Goal: Task Accomplishment & Management: Complete application form

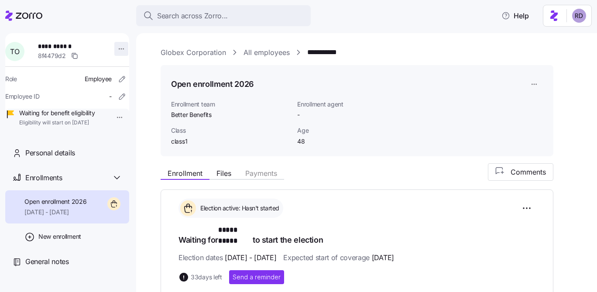
click at [118, 45] on html "**********" at bounding box center [298, 143] width 597 height 287
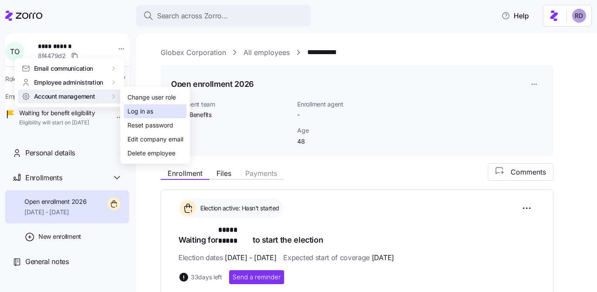
click at [149, 115] on div "Log in as" at bounding box center [140, 112] width 26 height 10
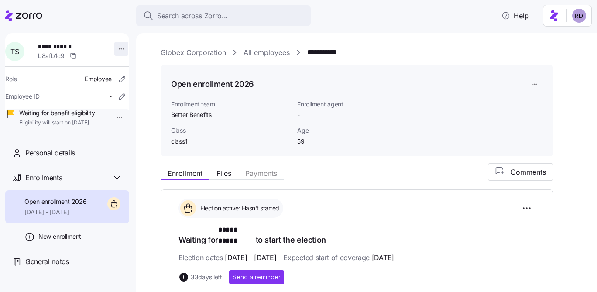
click at [120, 49] on html "**********" at bounding box center [298, 143] width 597 height 287
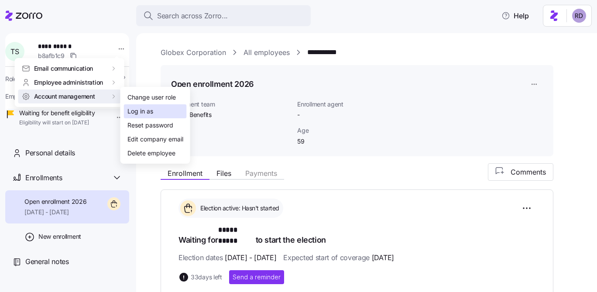
click at [148, 112] on div "Log in as" at bounding box center [140, 112] width 26 height 10
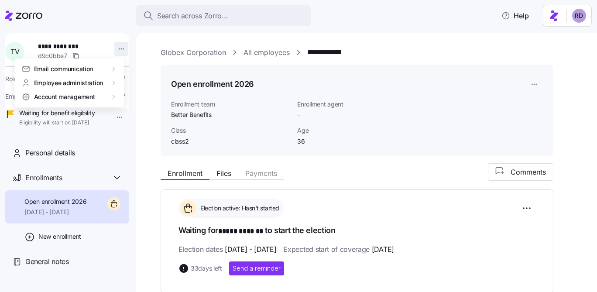
click at [116, 43] on html "**********" at bounding box center [298, 143] width 597 height 287
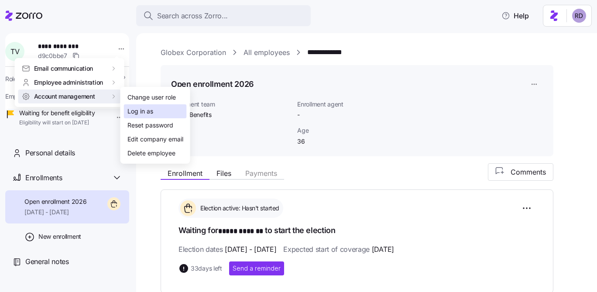
click at [146, 111] on div "Log in as" at bounding box center [140, 112] width 26 height 10
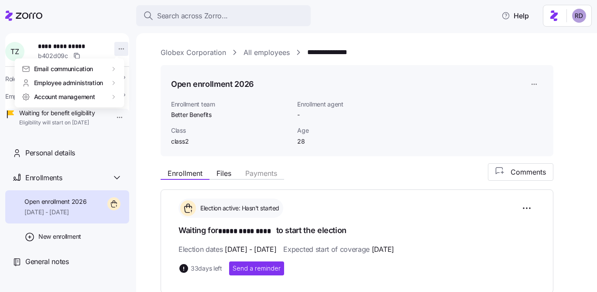
click at [117, 43] on html "**********" at bounding box center [298, 143] width 597 height 287
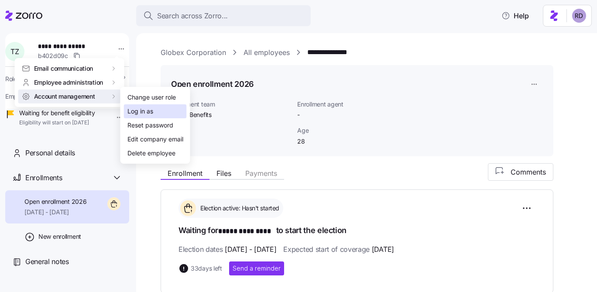
click at [141, 110] on div "Log in as" at bounding box center [140, 112] width 26 height 10
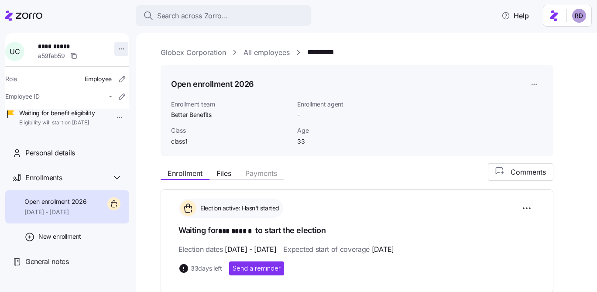
click at [113, 45] on html "**********" at bounding box center [298, 143] width 597 height 287
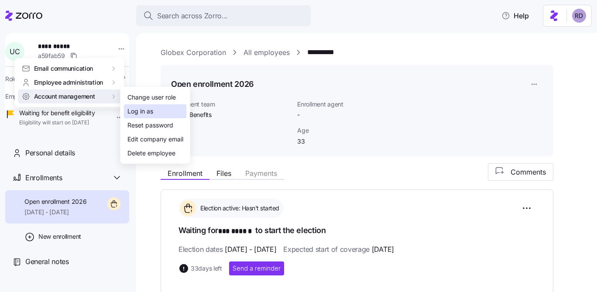
click at [145, 114] on div "Log in as" at bounding box center [140, 112] width 26 height 10
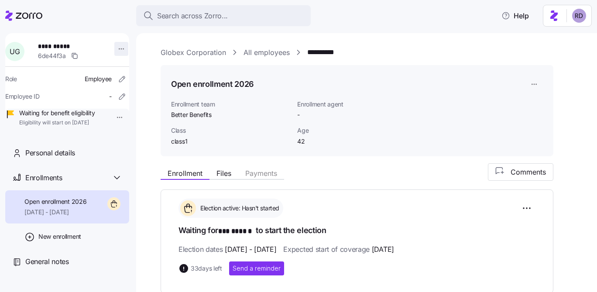
click at [117, 47] on html "**********" at bounding box center [298, 143] width 597 height 287
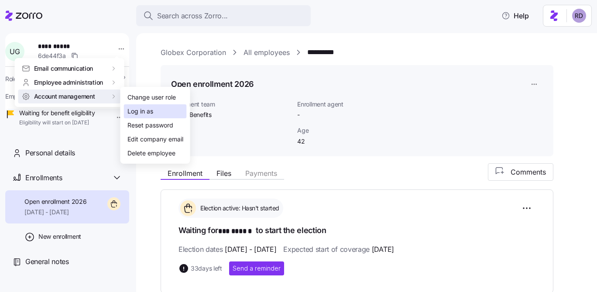
click at [150, 110] on div "Log in as" at bounding box center [140, 112] width 26 height 10
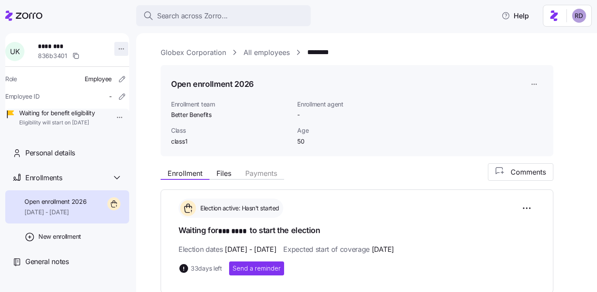
click at [117, 49] on html "Search across Zorro... Help U K ******** 836b3401 Role Employee Employee ID - W…" at bounding box center [298, 143] width 597 height 287
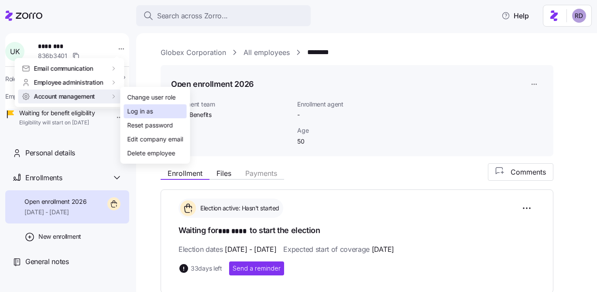
click at [157, 107] on div "Log in as" at bounding box center [155, 111] width 63 height 14
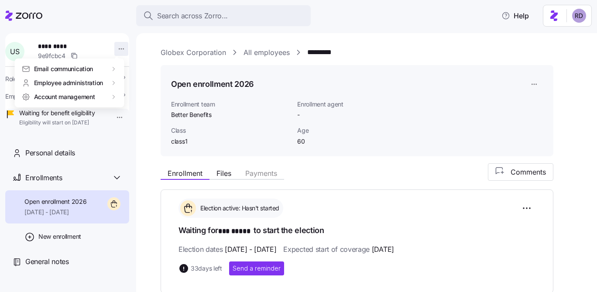
click at [112, 46] on html "Search across Zorro... Help U S ********* 9e9fcbc4 Role Employee Employee ID - …" at bounding box center [298, 143] width 597 height 287
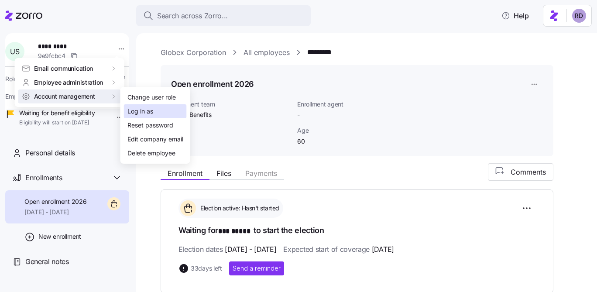
click at [143, 108] on div "Log in as" at bounding box center [140, 112] width 26 height 10
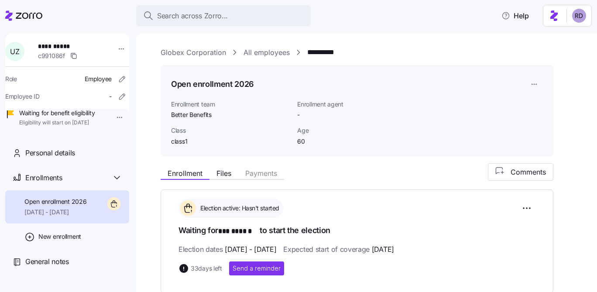
click at [124, 47] on div "**********" at bounding box center [67, 82] width 124 height 99
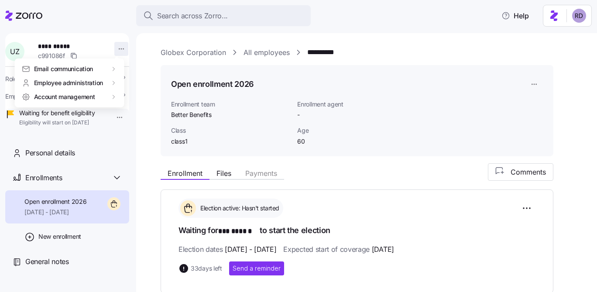
click at [117, 52] on html "**********" at bounding box center [298, 143] width 597 height 287
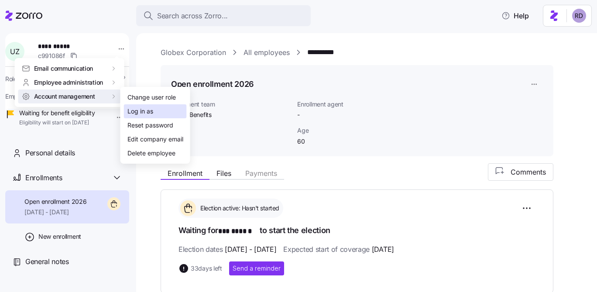
click at [135, 109] on div "Log in as" at bounding box center [140, 112] width 26 height 10
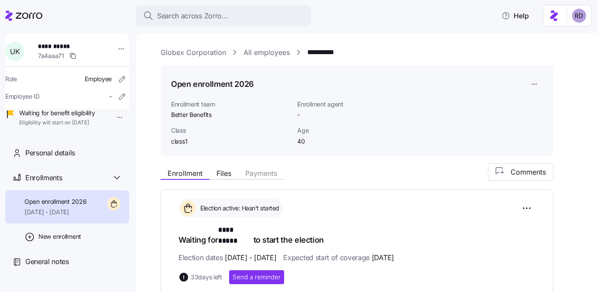
click at [111, 48] on div at bounding box center [122, 51] width 22 height 26
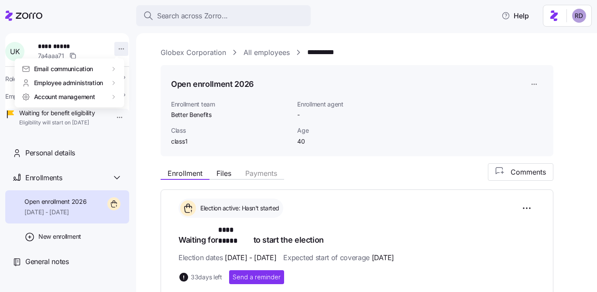
click at [113, 49] on html "**********" at bounding box center [298, 143] width 597 height 287
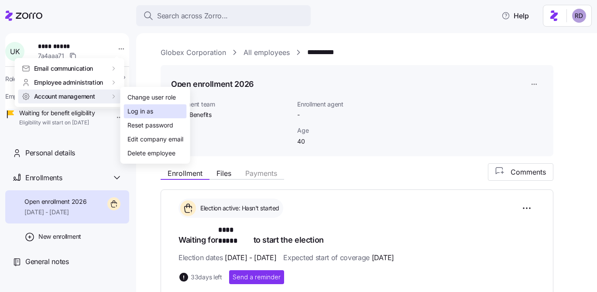
click at [149, 108] on div "Log in as" at bounding box center [140, 112] width 26 height 10
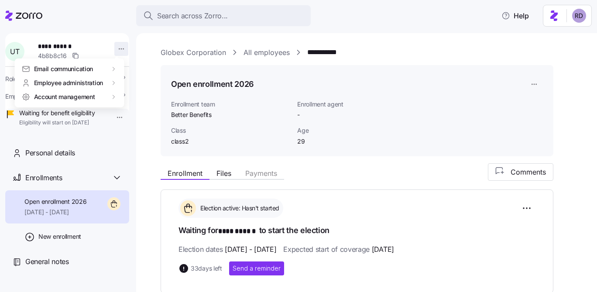
click at [117, 51] on html "**********" at bounding box center [298, 143] width 597 height 287
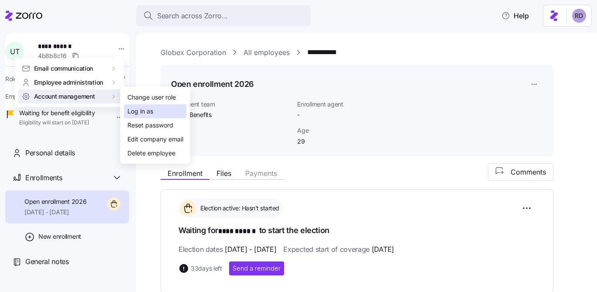
click at [138, 107] on div "Log in as" at bounding box center [140, 112] width 26 height 10
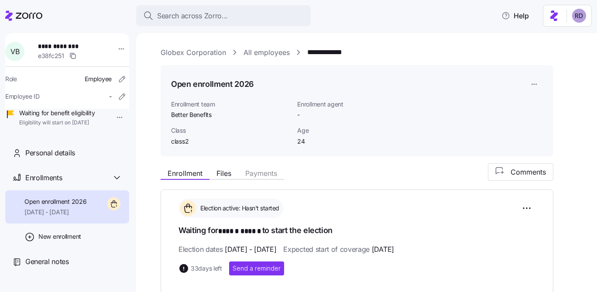
click at [111, 47] on div at bounding box center [122, 51] width 22 height 26
click at [115, 59] on div at bounding box center [122, 51] width 22 height 26
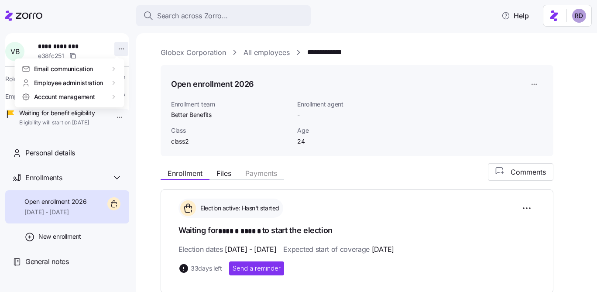
click at [115, 53] on html "**********" at bounding box center [298, 143] width 597 height 287
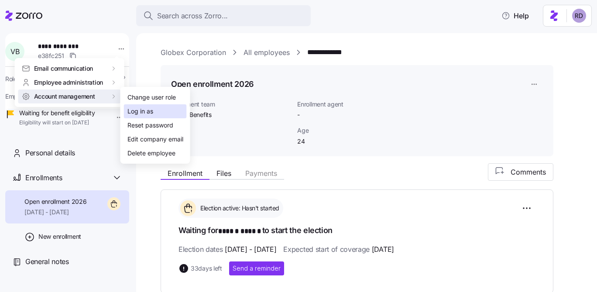
click at [153, 112] on div "Log in as" at bounding box center [140, 112] width 26 height 10
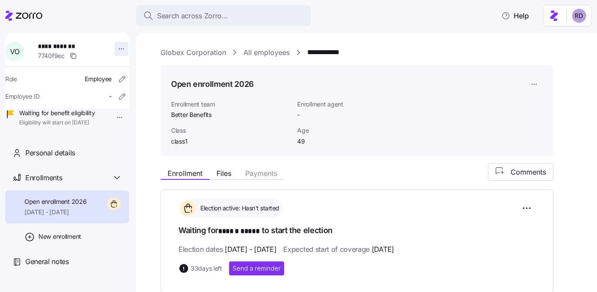
click at [117, 51] on html "**********" at bounding box center [298, 143] width 597 height 287
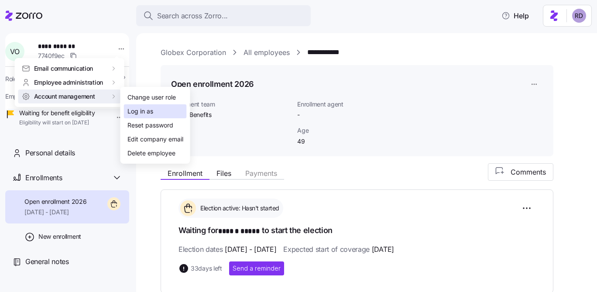
click at [137, 107] on div "Log in as" at bounding box center [140, 112] width 26 height 10
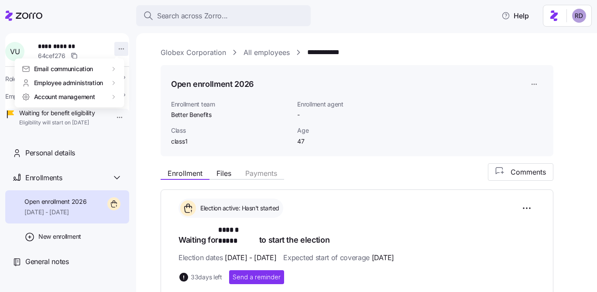
click at [117, 47] on html "**********" at bounding box center [298, 143] width 597 height 287
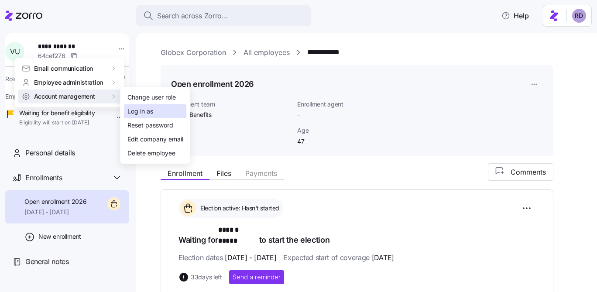
click at [149, 114] on div "Log in as" at bounding box center [140, 112] width 26 height 10
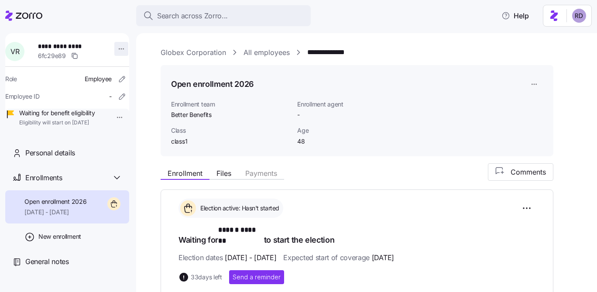
click at [113, 52] on html "**********" at bounding box center [298, 143] width 597 height 287
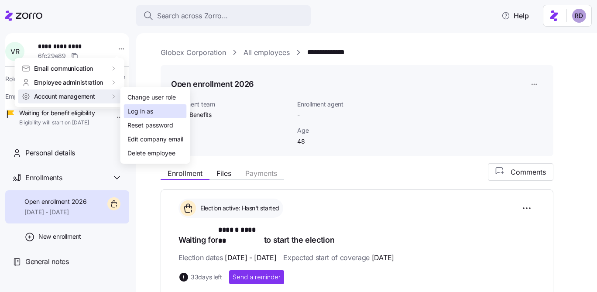
click at [142, 110] on div "Log in as" at bounding box center [140, 112] width 26 height 10
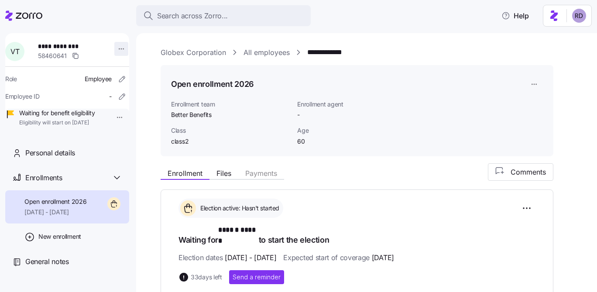
click at [114, 47] on html "**********" at bounding box center [298, 143] width 597 height 287
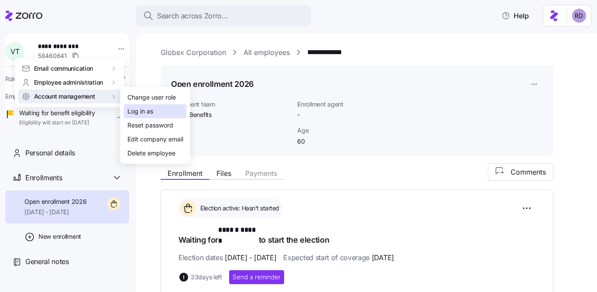
click at [147, 110] on div "Log in as" at bounding box center [140, 112] width 26 height 10
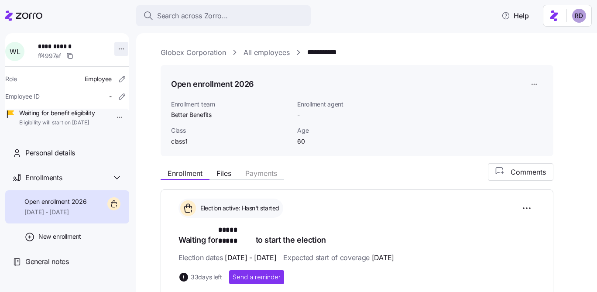
click at [120, 52] on html "**********" at bounding box center [298, 143] width 597 height 287
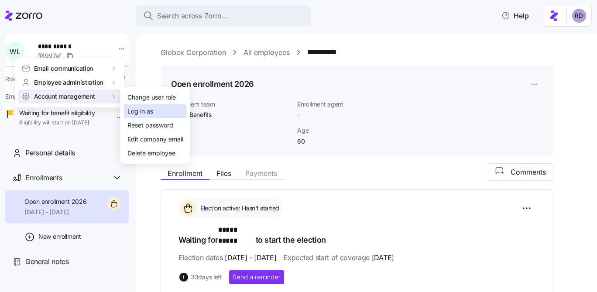
click at [141, 108] on div "Log in as" at bounding box center [140, 112] width 26 height 10
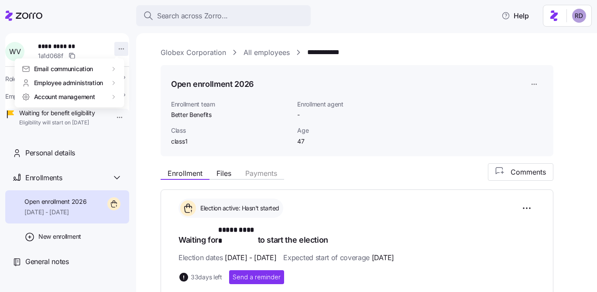
click at [120, 49] on html "**********" at bounding box center [298, 143] width 597 height 287
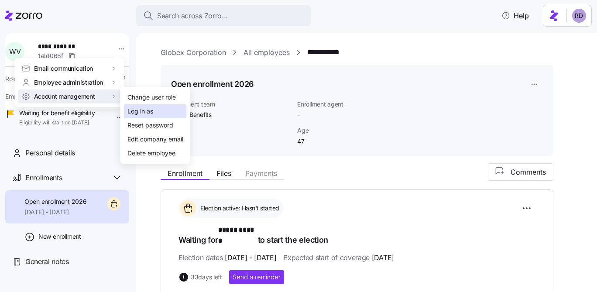
click at [147, 108] on div "Log in as" at bounding box center [140, 112] width 26 height 10
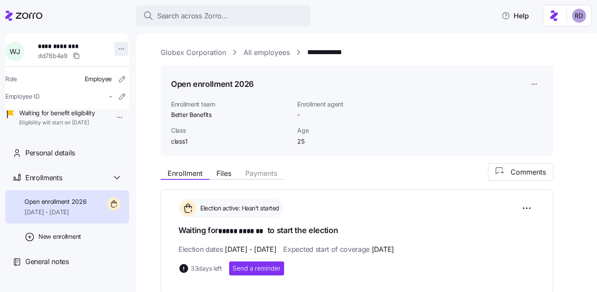
click at [117, 48] on html "**********" at bounding box center [298, 143] width 597 height 287
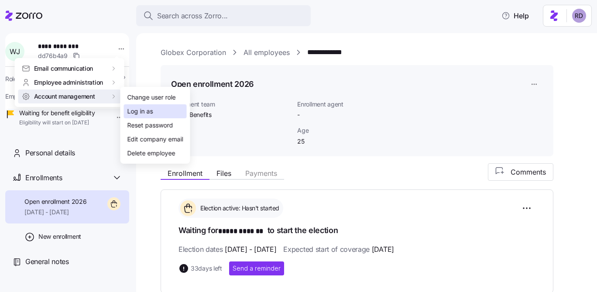
click at [153, 110] on div "Log in as" at bounding box center [140, 112] width 26 height 10
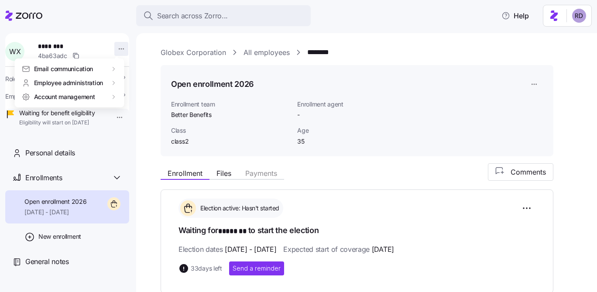
click at [110, 49] on html "Search across Zorro... Help W X ******** 4ba63adc Role Employee Employee ID - W…" at bounding box center [298, 143] width 597 height 287
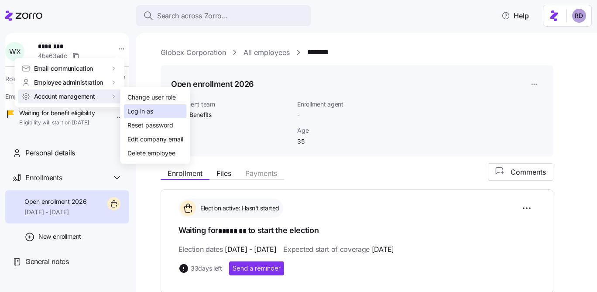
click at [147, 115] on div "Log in as" at bounding box center [140, 112] width 26 height 10
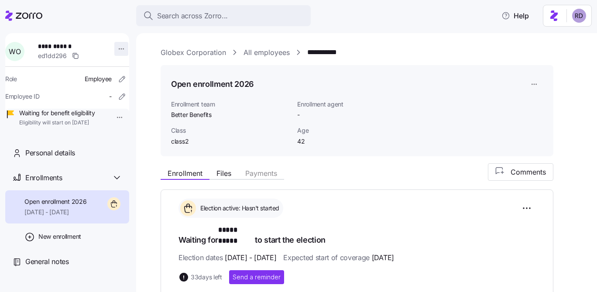
click at [115, 49] on html "**********" at bounding box center [298, 143] width 597 height 287
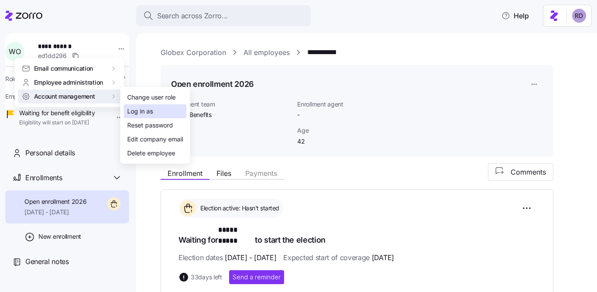
click at [143, 109] on div "Log in as" at bounding box center [140, 112] width 26 height 10
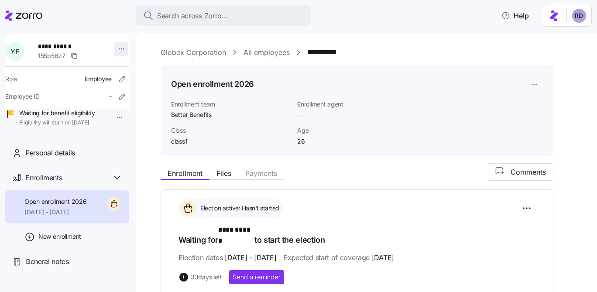
click at [120, 44] on html "**********" at bounding box center [298, 143] width 597 height 287
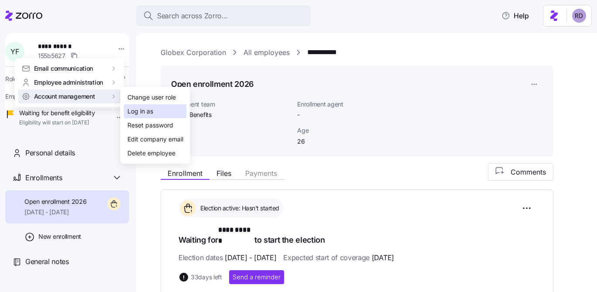
click at [157, 110] on div "Log in as" at bounding box center [155, 111] width 63 height 14
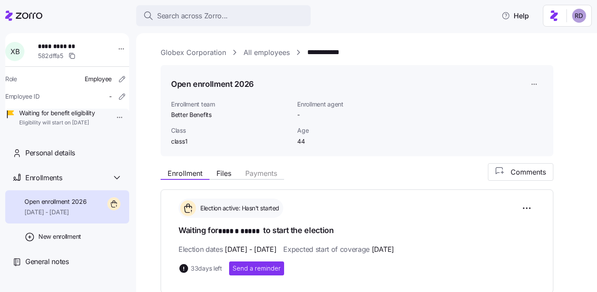
click at [124, 42] on div "**********" at bounding box center [67, 82] width 124 height 99
click at [122, 46] on html "**********" at bounding box center [298, 143] width 597 height 287
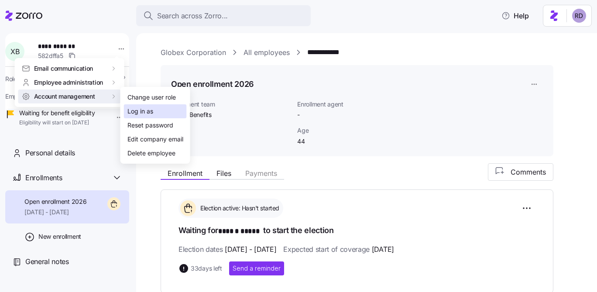
click at [145, 111] on div "Log in as" at bounding box center [140, 112] width 26 height 10
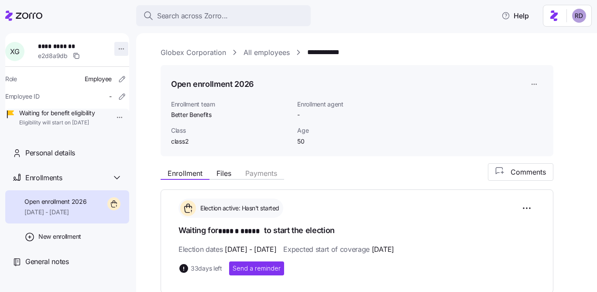
click at [110, 50] on html "**********" at bounding box center [298, 143] width 597 height 287
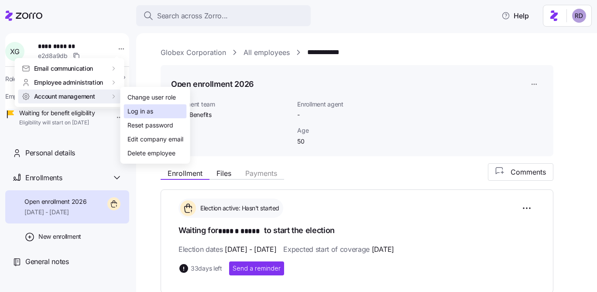
click at [141, 109] on div "Log in as" at bounding box center [140, 112] width 26 height 10
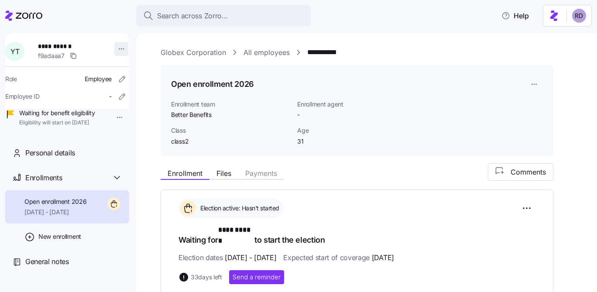
click at [110, 45] on html "**********" at bounding box center [298, 143] width 597 height 287
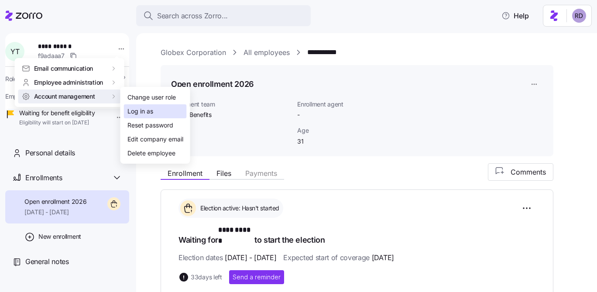
click at [145, 112] on div "Log in as" at bounding box center [140, 112] width 26 height 10
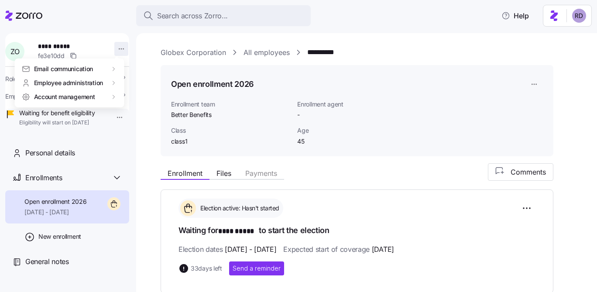
click at [117, 49] on html "**********" at bounding box center [298, 143] width 597 height 287
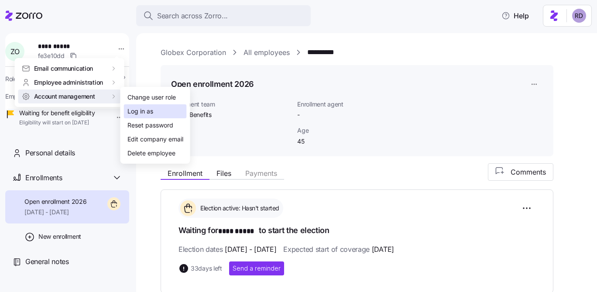
click at [145, 110] on div "Log in as" at bounding box center [140, 112] width 26 height 10
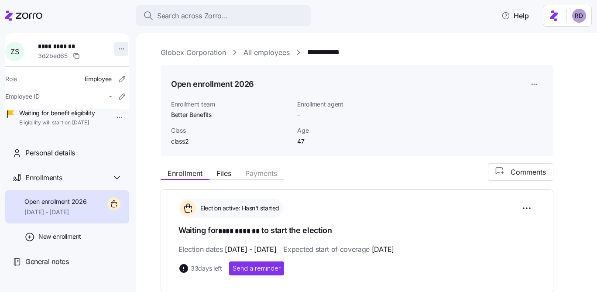
click at [122, 50] on html "**********" at bounding box center [298, 143] width 597 height 287
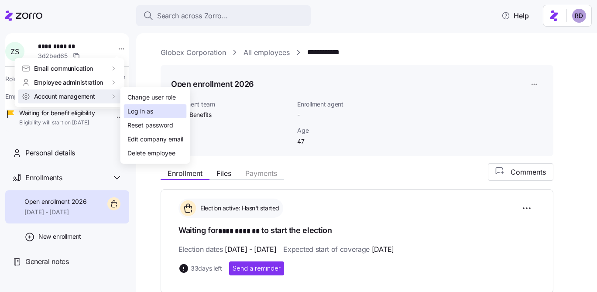
click at [144, 107] on div "Log in as" at bounding box center [140, 112] width 26 height 10
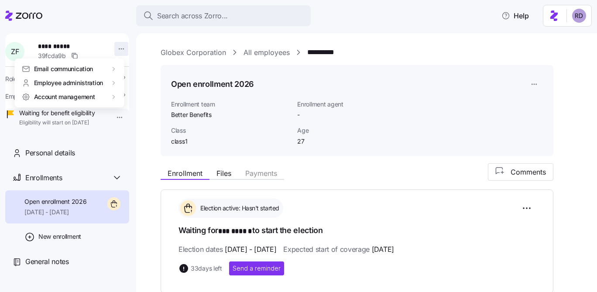
click at [114, 47] on html "**********" at bounding box center [298, 143] width 597 height 287
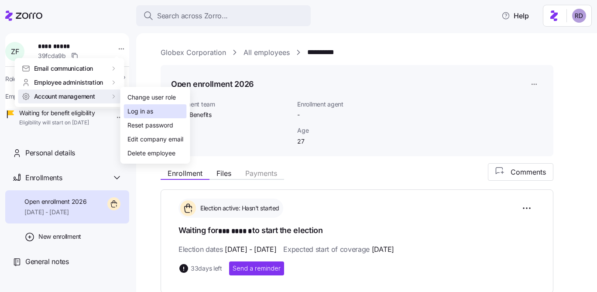
click at [135, 108] on div "Log in as" at bounding box center [140, 112] width 26 height 10
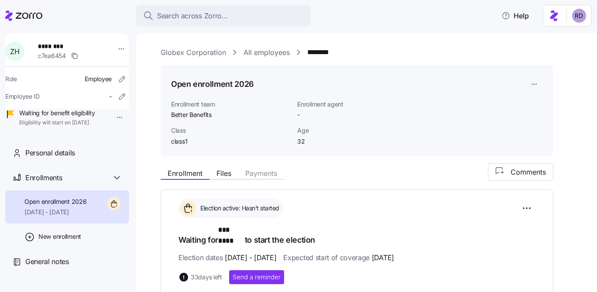
click at [111, 49] on div at bounding box center [122, 51] width 22 height 26
click at [119, 49] on html "Search across Zorro... Help Z H ******** c7ea6454 Role Employee Employee ID - W…" at bounding box center [298, 143] width 597 height 287
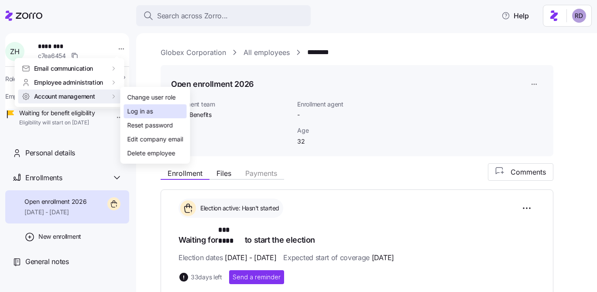
click at [142, 109] on div "Log in as" at bounding box center [140, 112] width 26 height 10
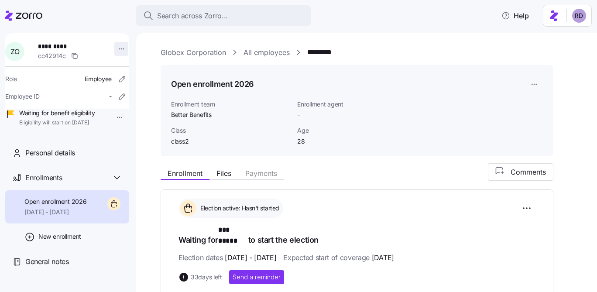
click at [116, 52] on html "Search across Zorro... Help Z O ********* cc42914c Role Employee Employee ID - …" at bounding box center [298, 143] width 597 height 287
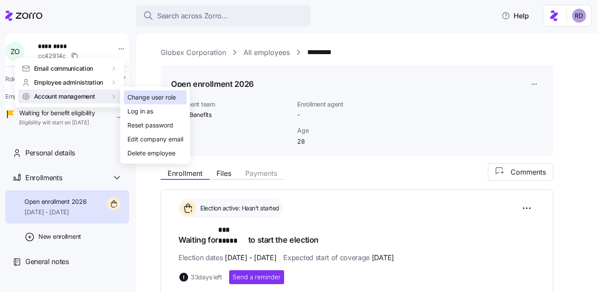
click at [155, 104] on div "Change user role" at bounding box center [155, 97] width 63 height 14
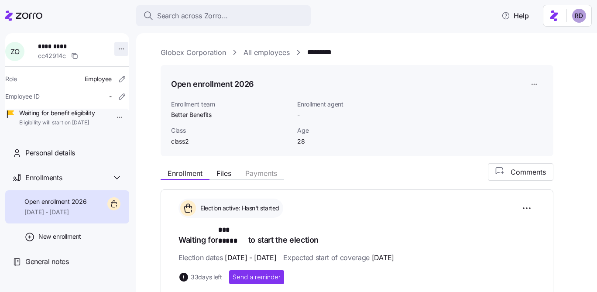
click at [121, 44] on html "Search across Zorro... Help Z O ********* cc42914c Role Employee Employee ID - …" at bounding box center [298, 143] width 597 height 287
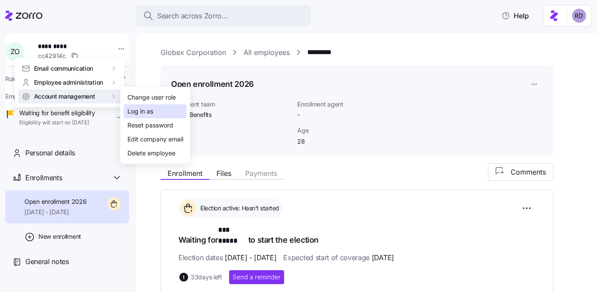
click at [157, 112] on div "Log in as" at bounding box center [155, 111] width 63 height 14
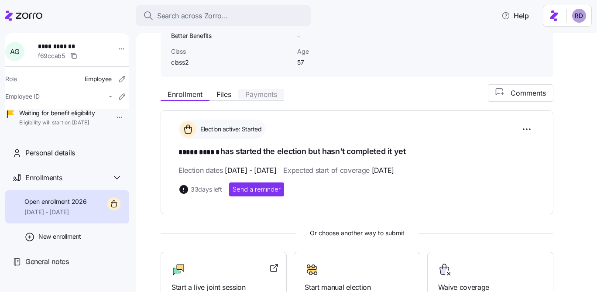
scroll to position [193, 0]
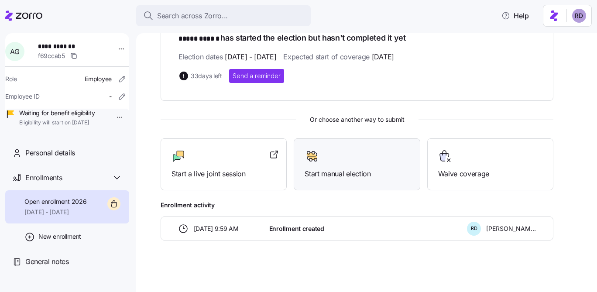
click at [338, 170] on span "Start manual election" at bounding box center [357, 174] width 104 height 11
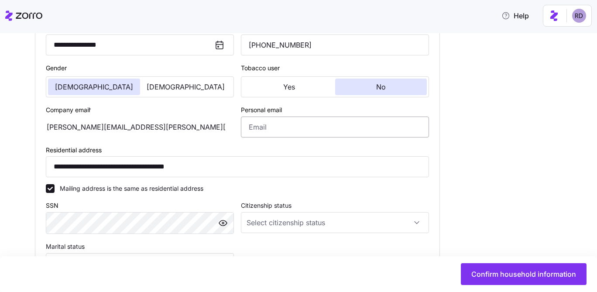
scroll to position [167, 0]
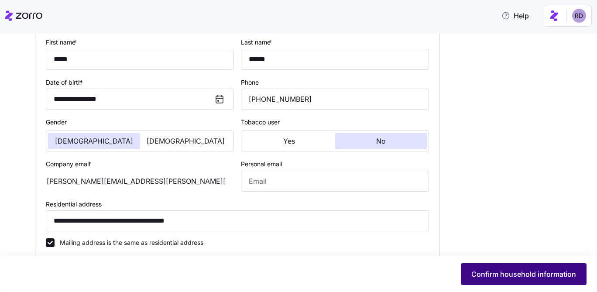
click at [513, 267] on button "Confirm household information" at bounding box center [524, 274] width 126 height 22
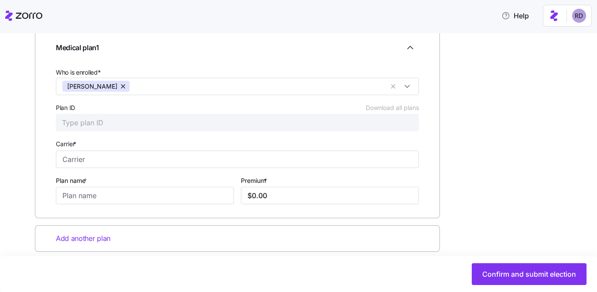
scroll to position [158, 0]
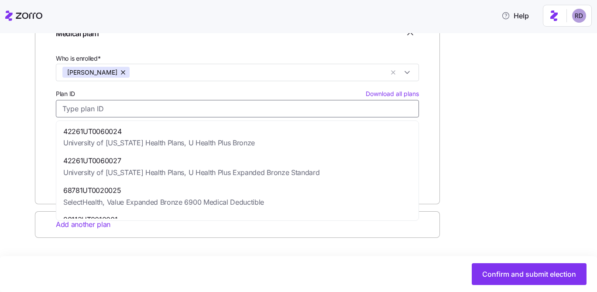
click at [139, 106] on input "Plan ID Download all plans" at bounding box center [237, 108] width 363 height 17
click at [138, 138] on span "University of Utah Health Plans, U Health Plus Bronze" at bounding box center [159, 143] width 192 height 11
type input "42261UT0060024"
type input "University of Utah Health Plans"
type input "U Health Plus Bronze"
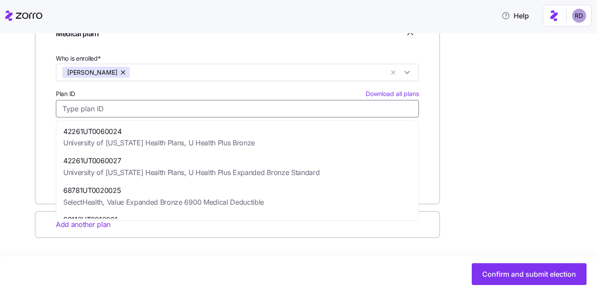
type input "$880.75"
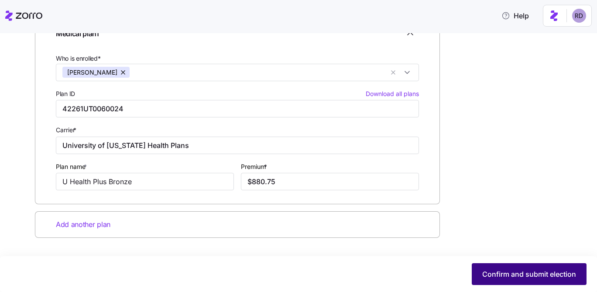
click at [530, 280] on button "Confirm and submit election" at bounding box center [529, 274] width 115 height 22
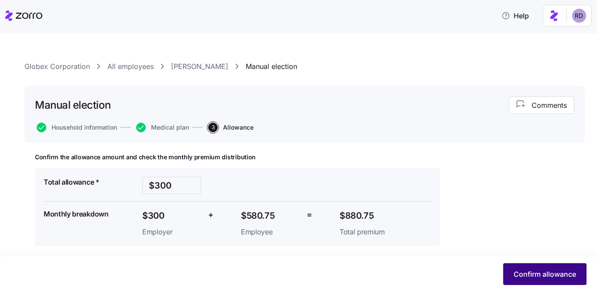
click at [538, 274] on span "Confirm allowance" at bounding box center [545, 274] width 62 height 10
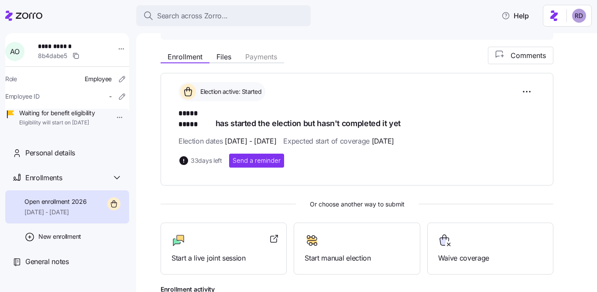
scroll to position [165, 0]
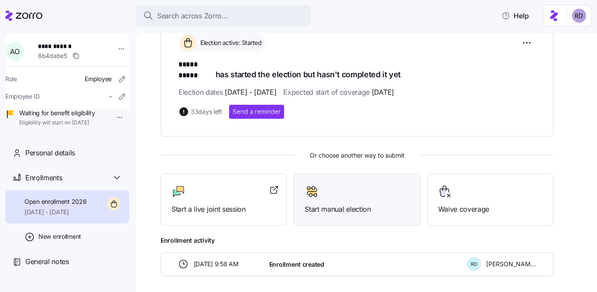
click at [349, 204] on span "Start manual election" at bounding box center [357, 209] width 104 height 11
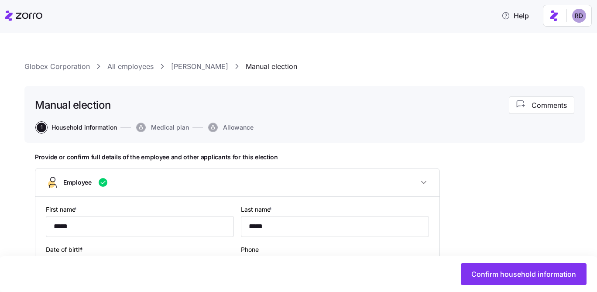
type input "class2"
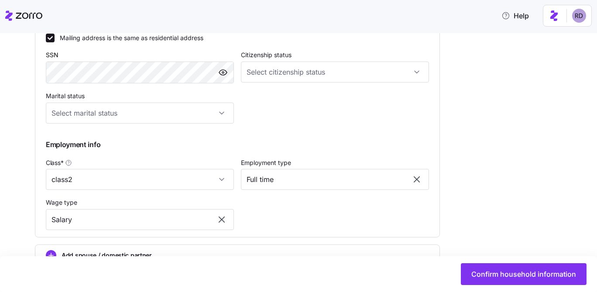
scroll to position [430, 0]
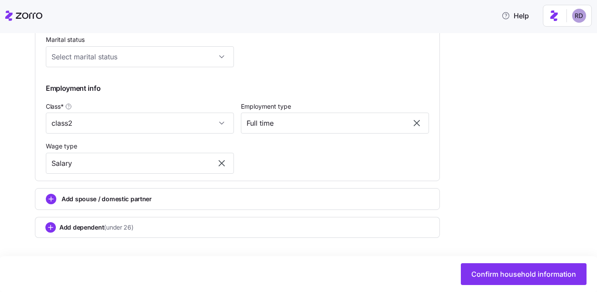
click at [151, 196] on div "Add spouse / domestic partner" at bounding box center [237, 199] width 383 height 10
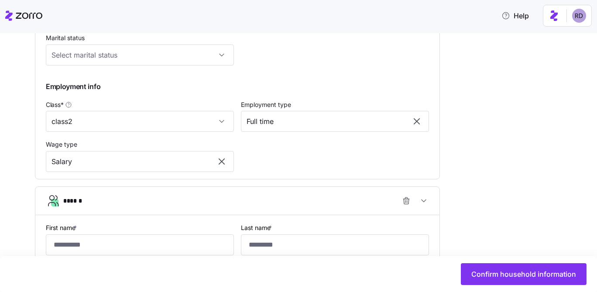
scroll to position [550, 0]
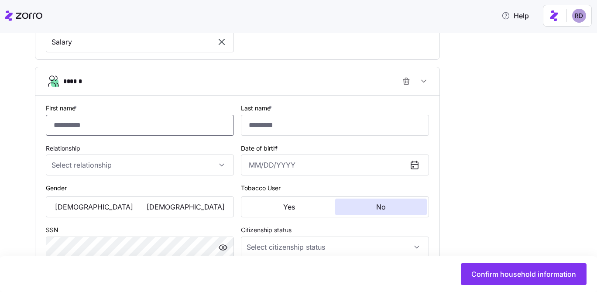
click at [122, 123] on input "First name *" at bounding box center [140, 125] width 188 height 21
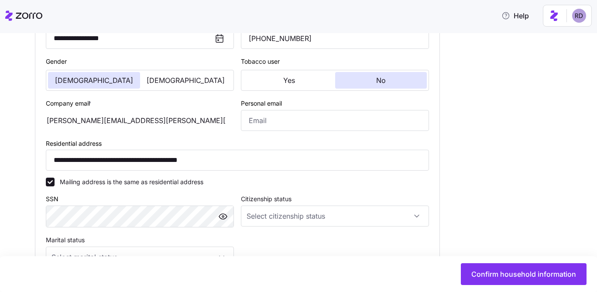
scroll to position [0, 0]
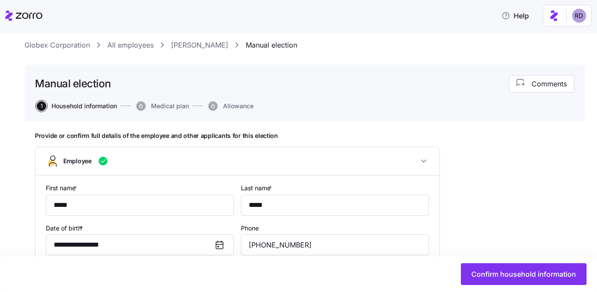
type input "*"
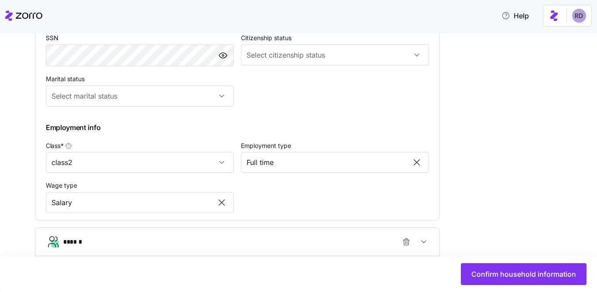
type input "******"
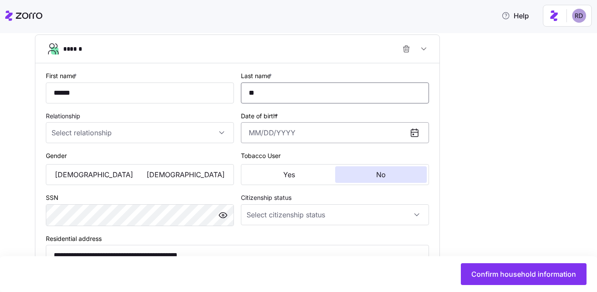
scroll to position [578, 0]
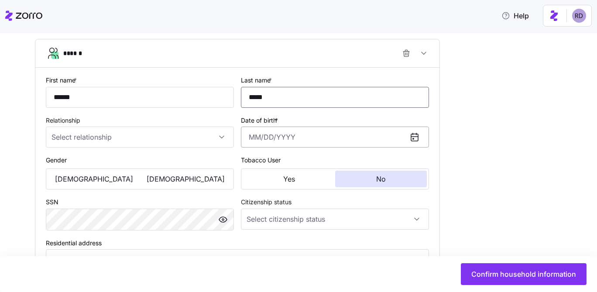
type input "*****"
click at [248, 135] on input "Date of birth *" at bounding box center [335, 137] width 188 height 21
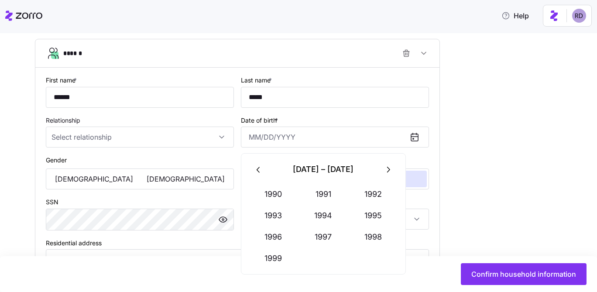
click at [251, 168] on button "button" at bounding box center [258, 169] width 21 height 21
click at [276, 211] on button "1983" at bounding box center [274, 215] width 50 height 21
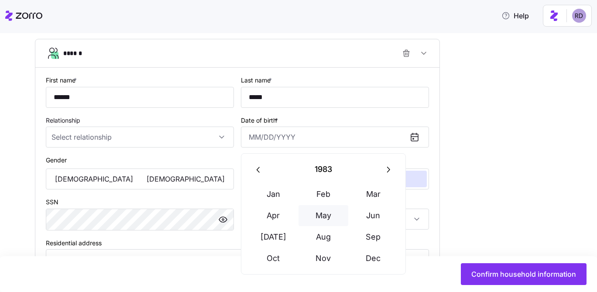
click at [324, 207] on button "May" at bounding box center [324, 215] width 50 height 21
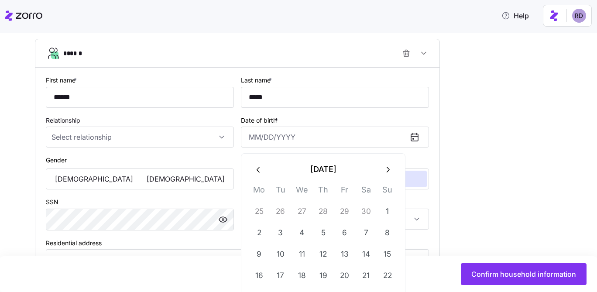
click at [307, 211] on button "27" at bounding box center [302, 211] width 21 height 21
type input "April 27, 1983"
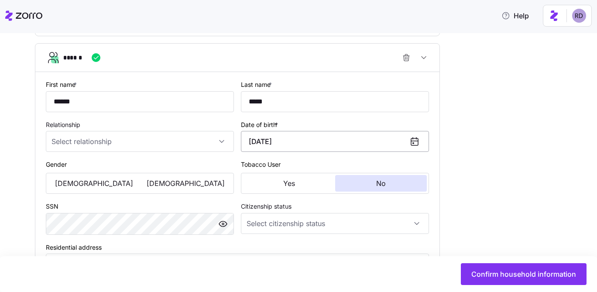
scroll to position [575, 0]
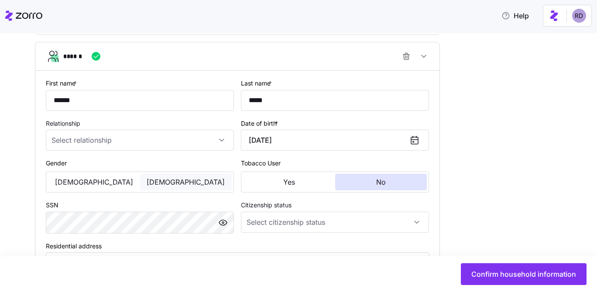
click at [171, 176] on button "Female" at bounding box center [186, 182] width 92 height 17
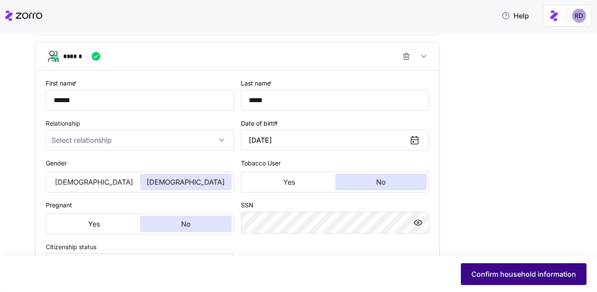
click at [520, 270] on span "Confirm household information" at bounding box center [523, 274] width 105 height 10
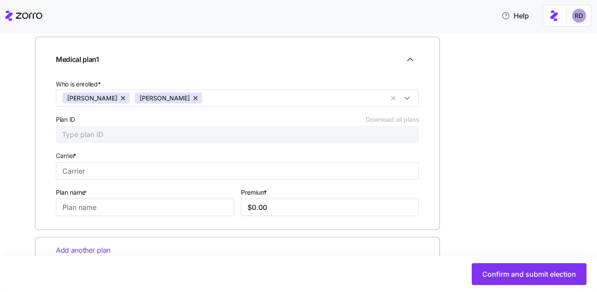
scroll to position [158, 0]
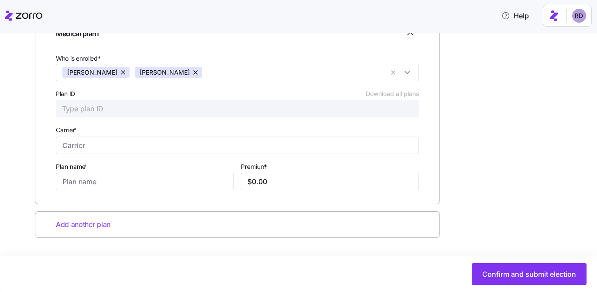
click at [156, 111] on input "Plan ID Download all plans" at bounding box center [237, 108] width 363 height 17
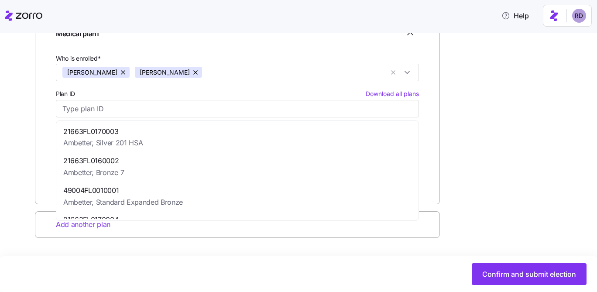
click at [134, 161] on div "21663FL0160002 Ambetter, Bronze 7" at bounding box center [237, 167] width 359 height 30
type input "21663FL0160002"
type input "Ambetter"
type input "Bronze 7"
type input "$903.52"
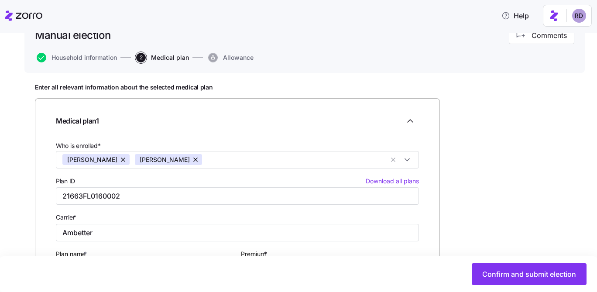
scroll to position [6, 0]
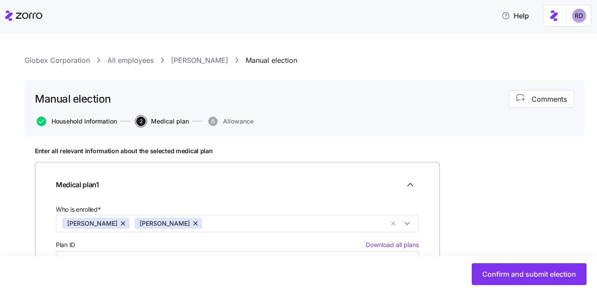
click at [95, 123] on span "Household information" at bounding box center [84, 121] width 65 height 6
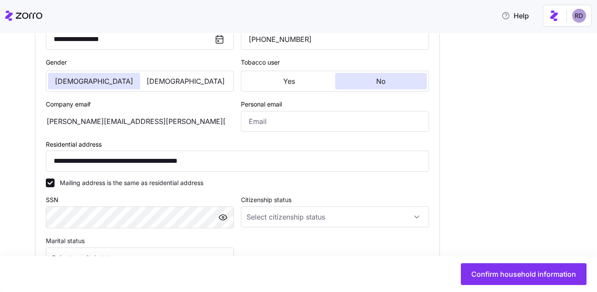
scroll to position [328, 0]
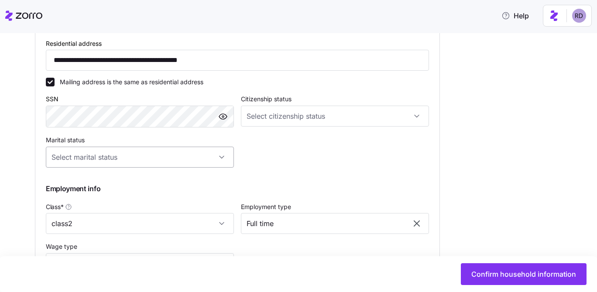
click at [117, 154] on input "Marital status" at bounding box center [140, 157] width 188 height 21
click at [106, 185] on div "Single" at bounding box center [139, 185] width 181 height 18
click at [108, 165] on input "Single" at bounding box center [140, 157] width 188 height 21
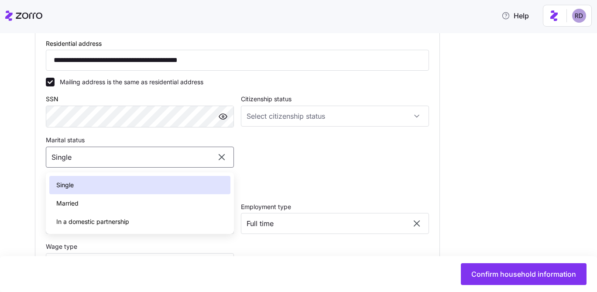
click at [106, 206] on div "Married" at bounding box center [139, 203] width 181 height 18
type input "Married"
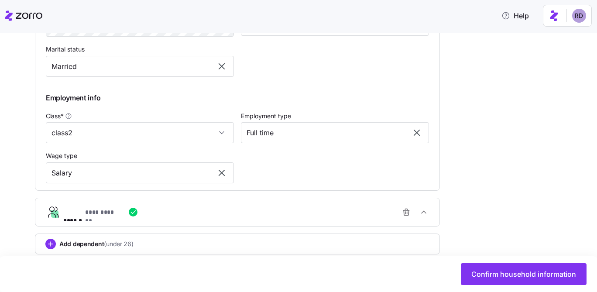
click at [156, 210] on div "**********" at bounding box center [240, 211] width 355 height 17
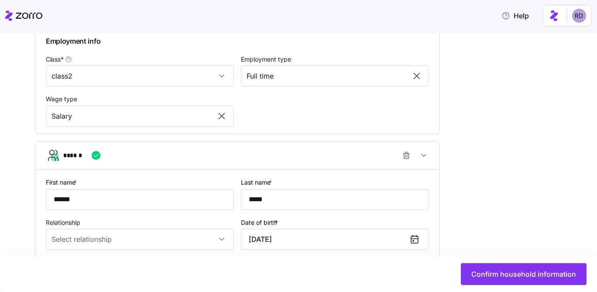
scroll to position [517, 0]
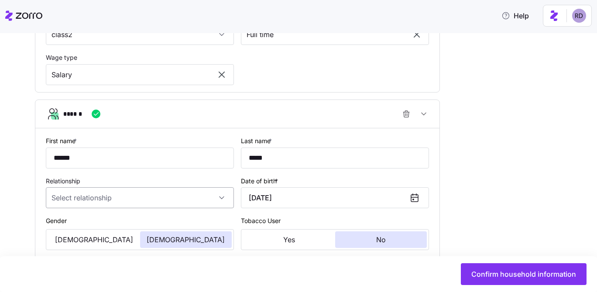
click at [112, 197] on input "Relationship" at bounding box center [140, 197] width 188 height 21
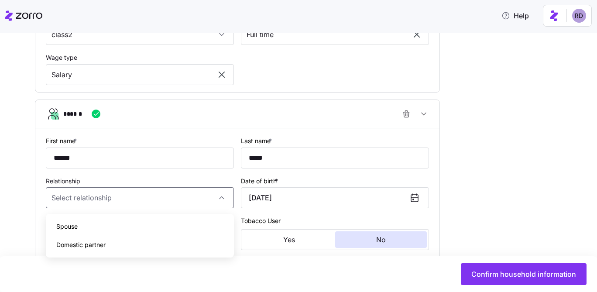
click at [104, 225] on div "Spouse" at bounding box center [139, 226] width 181 height 18
type input "Spouse"
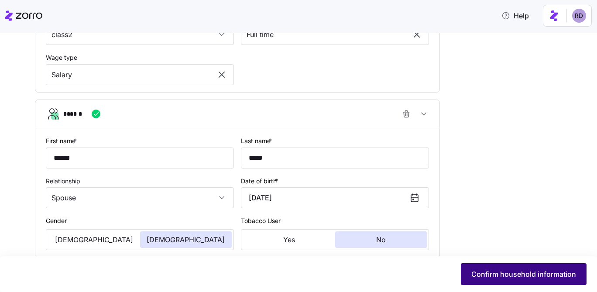
click at [519, 268] on button "Confirm household information" at bounding box center [524, 274] width 126 height 22
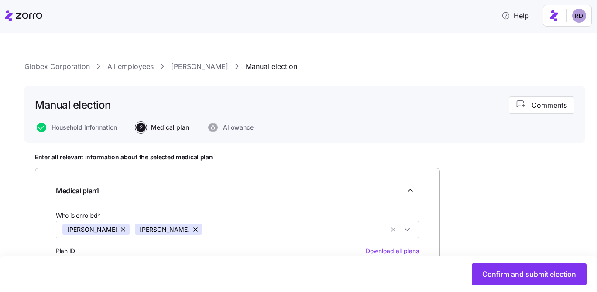
scroll to position [158, 0]
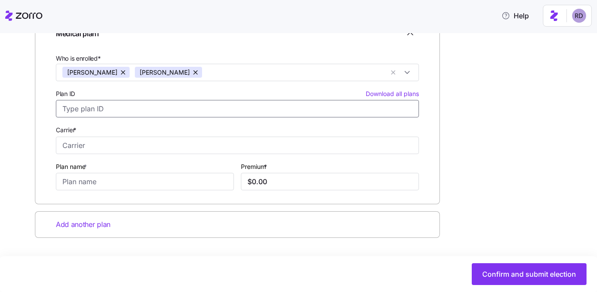
click at [219, 104] on input "Plan ID Download all plans" at bounding box center [237, 108] width 363 height 17
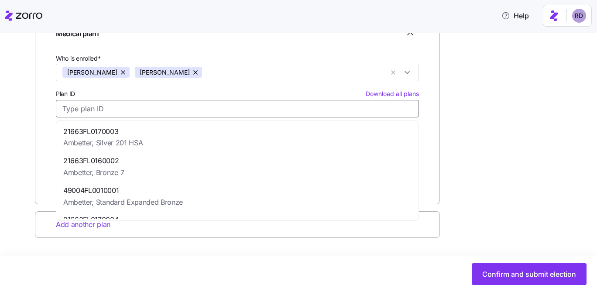
click at [141, 175] on div "21663FL0160002 Ambetter, Bronze 7" at bounding box center [237, 167] width 359 height 30
type input "21663FL0160002"
type input "Ambetter"
type input "Bronze 7"
type input "$903.52"
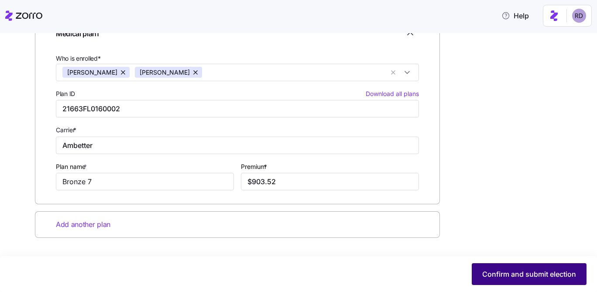
click at [502, 264] on button "Confirm and submit election" at bounding box center [529, 274] width 115 height 22
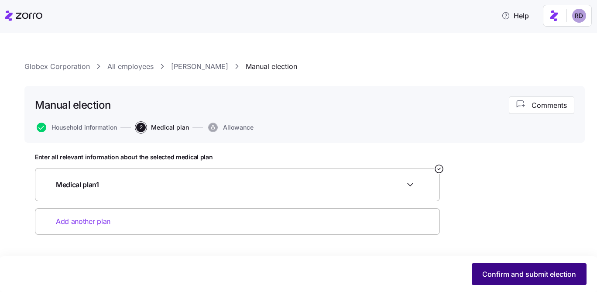
scroll to position [0, 0]
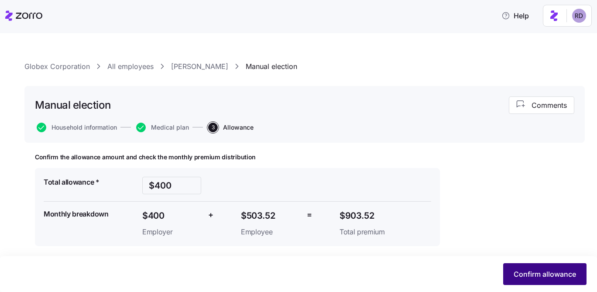
click at [504, 271] on button "Confirm allowance" at bounding box center [544, 274] width 83 height 22
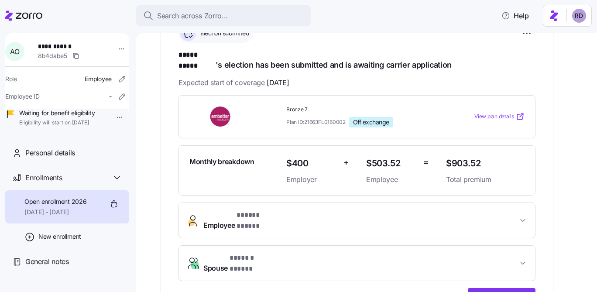
scroll to position [198, 0]
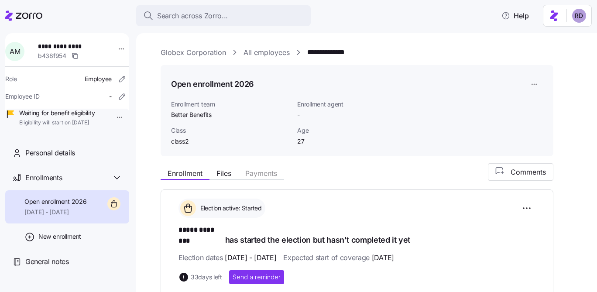
scroll to position [178, 0]
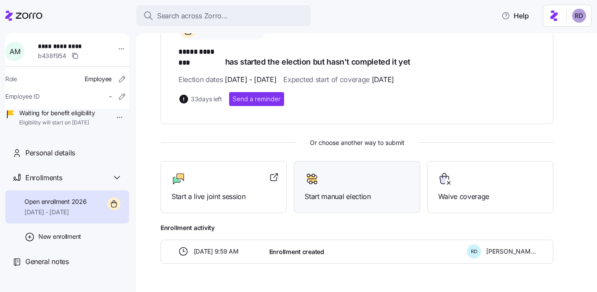
click at [360, 191] on span "Start manual election" at bounding box center [357, 196] width 104 height 11
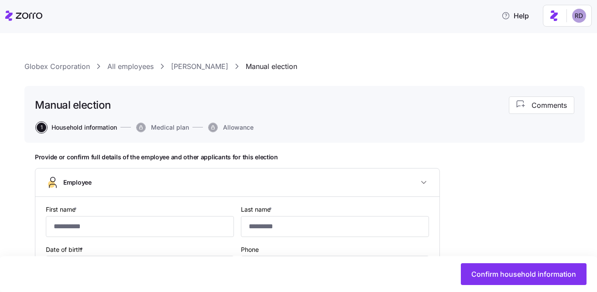
type input "*****"
type input "********"
type input "alice.martinez@companyemail.com"
type input "**********"
checkbox input "true"
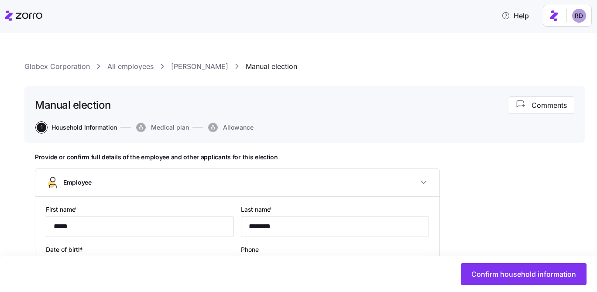
type input "**********"
type input "(512) 550-5342"
type input "Full time"
type input "Salary"
type input "class2"
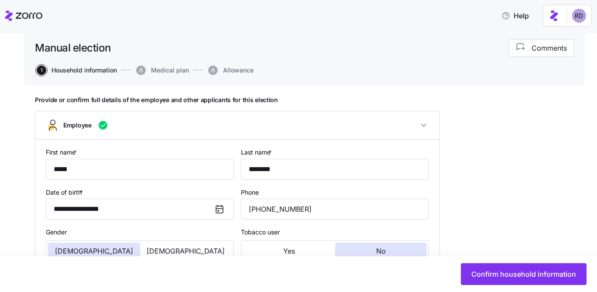
scroll to position [146, 0]
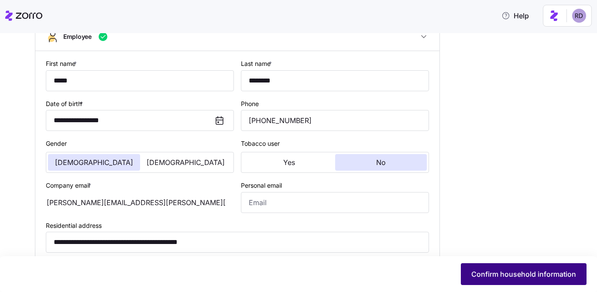
click at [519, 271] on span "Confirm household information" at bounding box center [523, 274] width 105 height 10
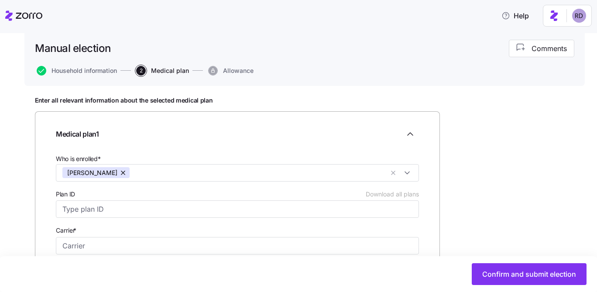
scroll to position [158, 0]
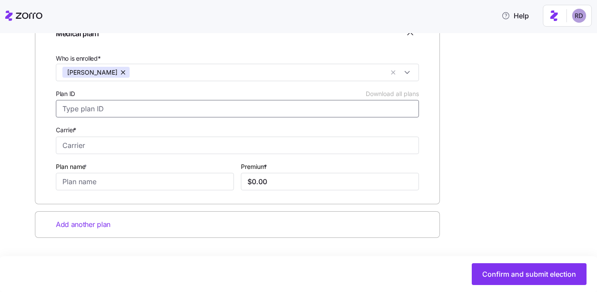
click at [123, 112] on input "Plan ID Download all plans" at bounding box center [237, 108] width 363 height 17
click at [125, 144] on input "Carrier *" at bounding box center [237, 145] width 363 height 17
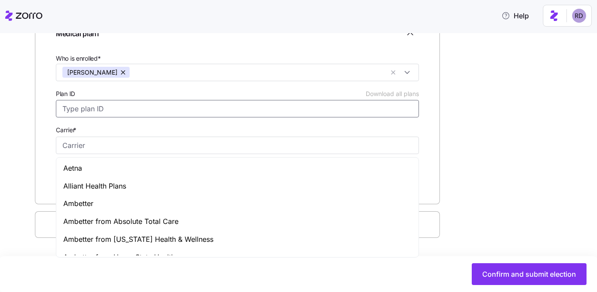
click at [120, 117] on input "Plan ID Download all plans" at bounding box center [237, 108] width 363 height 17
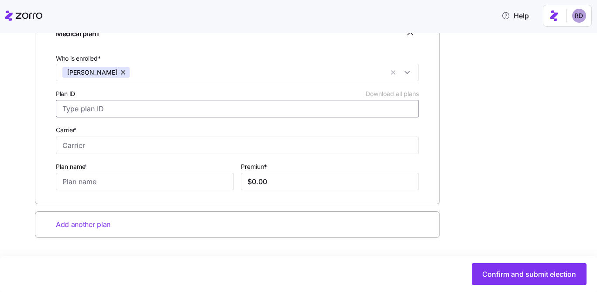
scroll to position [38, 0]
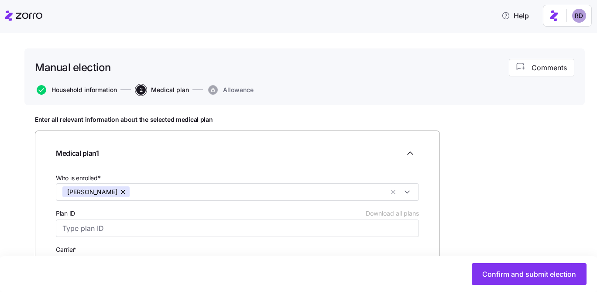
click at [77, 89] on span "Household information" at bounding box center [84, 90] width 65 height 6
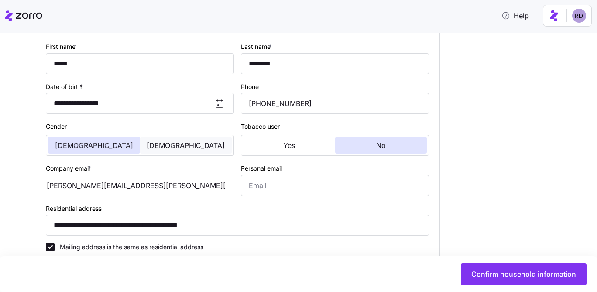
click at [173, 145] on button "Female" at bounding box center [186, 145] width 92 height 17
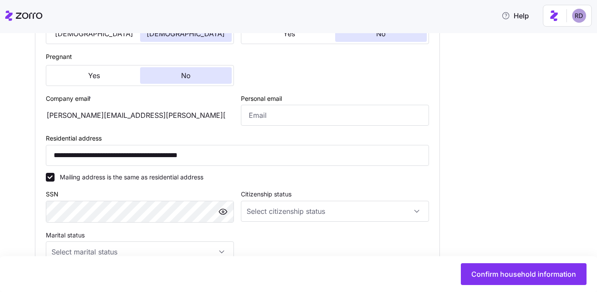
scroll to position [217, 0]
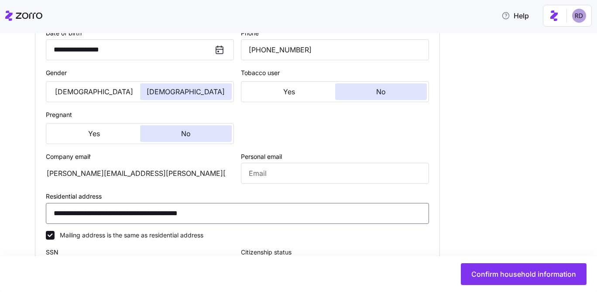
click at [97, 224] on input "**********" at bounding box center [237, 213] width 383 height 21
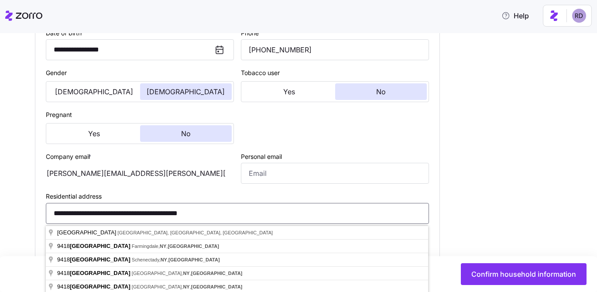
click at [141, 219] on input "**********" at bounding box center [237, 213] width 383 height 21
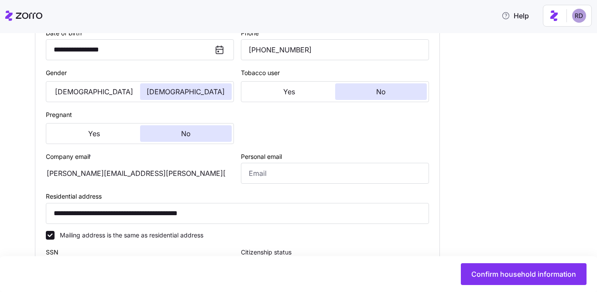
type input "**********"
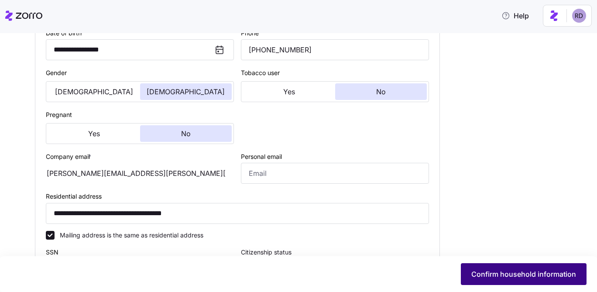
click at [494, 278] on span "Confirm household information" at bounding box center [523, 274] width 105 height 10
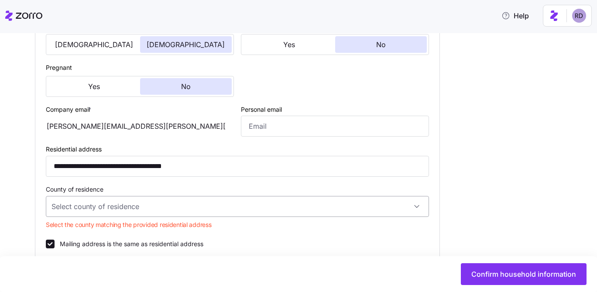
scroll to position [298, 0]
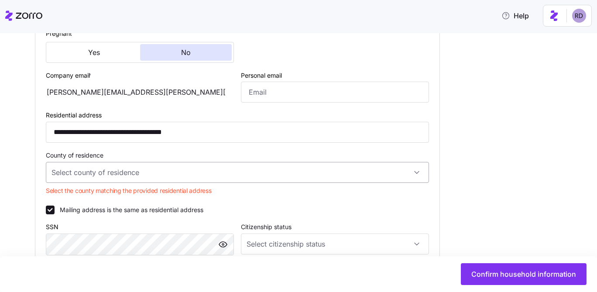
click at [366, 181] on input "County of residence" at bounding box center [237, 172] width 383 height 21
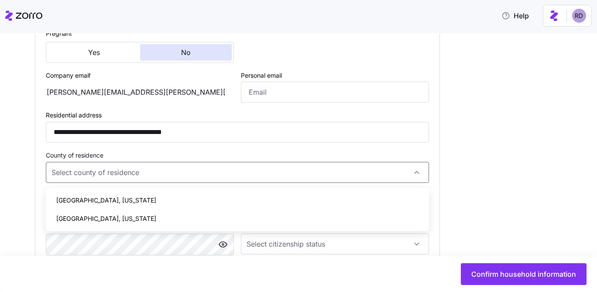
click at [289, 207] on div "Suffolk County, New York" at bounding box center [237, 200] width 376 height 18
type input "Suffolk County, New York"
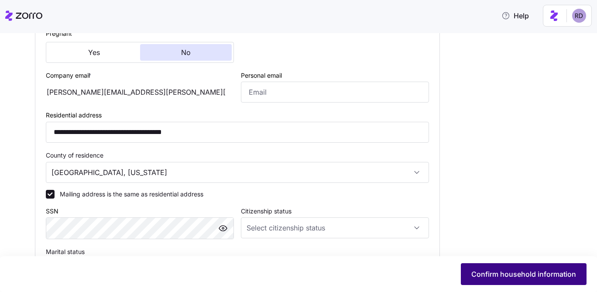
click at [520, 273] on span "Confirm household information" at bounding box center [523, 274] width 105 height 10
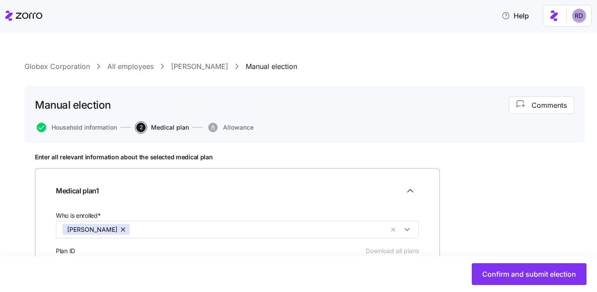
scroll to position [146, 0]
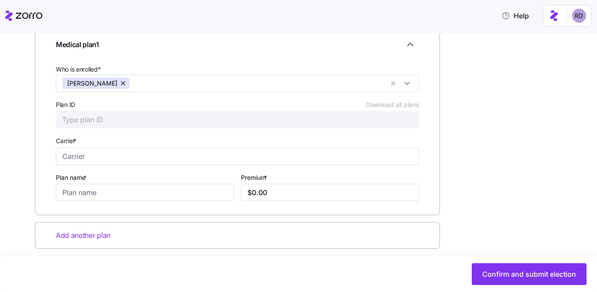
click at [136, 121] on input "Plan ID Download all plans" at bounding box center [237, 119] width 363 height 17
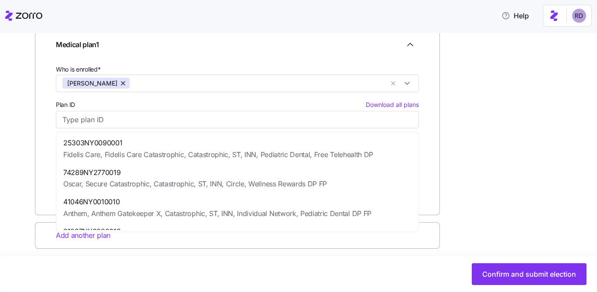
click at [146, 155] on span "Fidelis Care, Fidelis Care Catastrophic, Catastrophic, ST, INN, Pediatric Denta…" at bounding box center [218, 154] width 310 height 11
type input "25303NY0090001"
type input "Fidelis Care"
type input "Fidelis Care Catastrophic, Catastrophic, ST, INN, Pediatric Dental, Free Telehe…"
type input "$275.98"
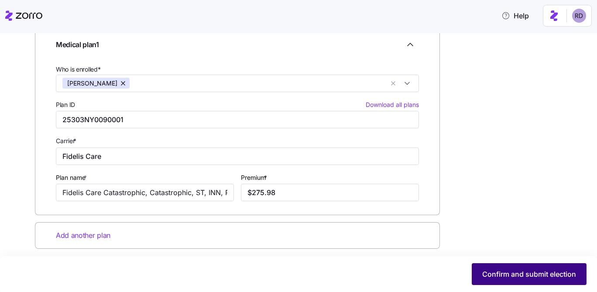
click at [506, 273] on span "Confirm and submit election" at bounding box center [529, 274] width 94 height 10
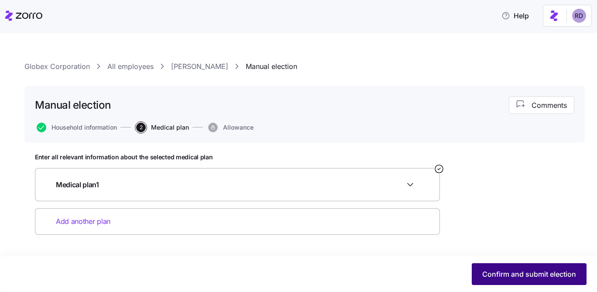
scroll to position [0, 0]
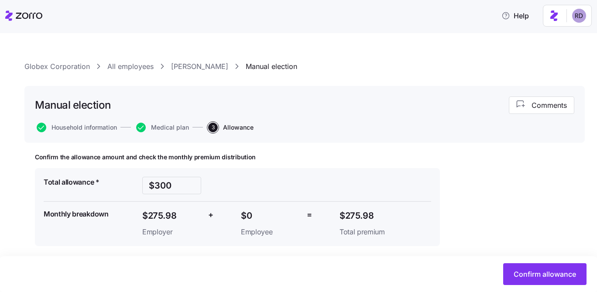
scroll to position [8, 0]
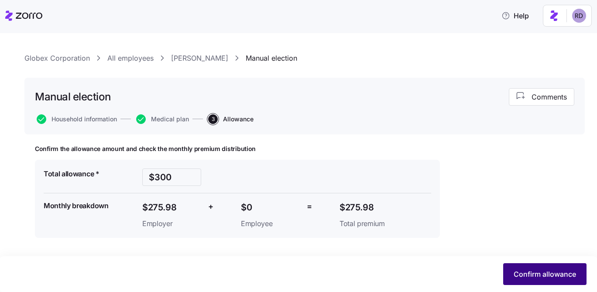
click at [531, 266] on button "Confirm allowance" at bounding box center [544, 274] width 83 height 22
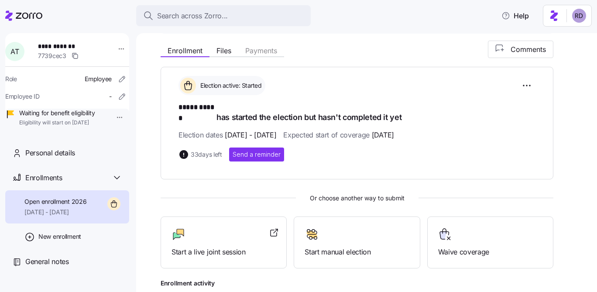
scroll to position [148, 0]
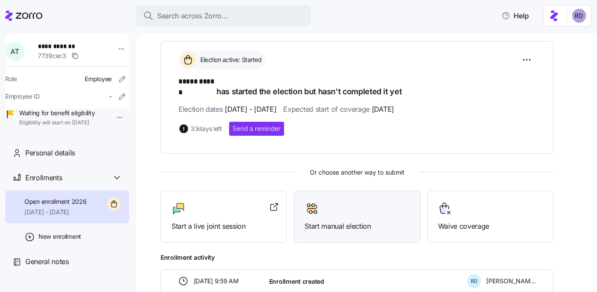
click at [366, 221] on span "Start manual election" at bounding box center [357, 226] width 104 height 11
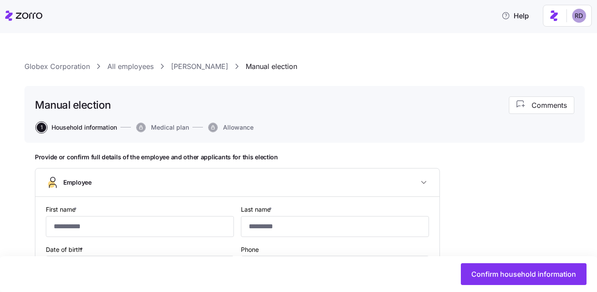
type input "*****"
type input "******"
type input "[PERSON_NAME][EMAIL_ADDRESS][PERSON_NAME][DOMAIN_NAME]"
type input "**********"
checkbox input "true"
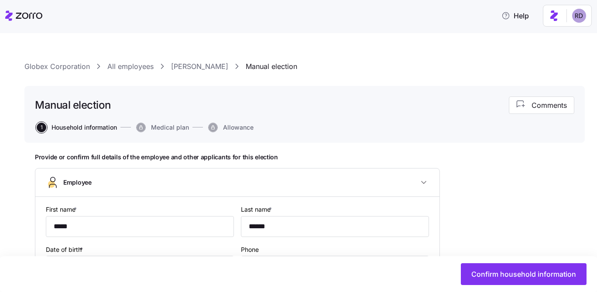
type input "**********"
type input "[PHONE_NUMBER]"
type input "Full time"
type input "Salary"
type input "class2"
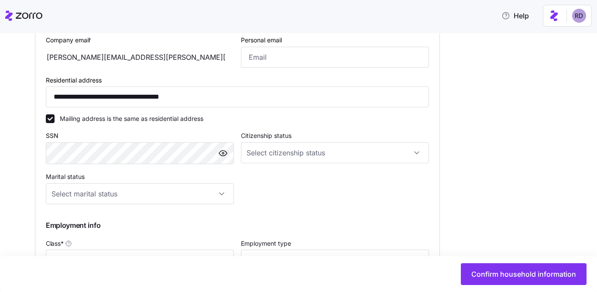
scroll to position [430, 0]
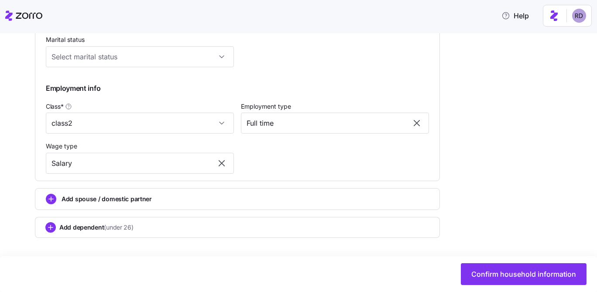
click at [134, 224] on div "Add dependent (under 26)" at bounding box center [237, 227] width 384 height 10
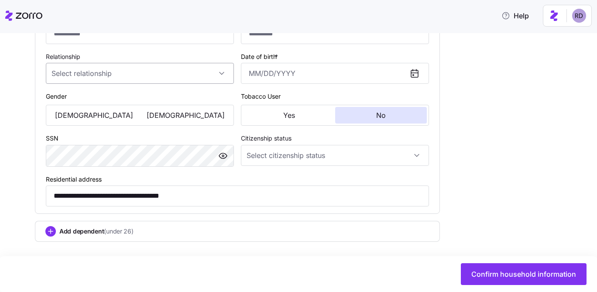
scroll to position [662, 0]
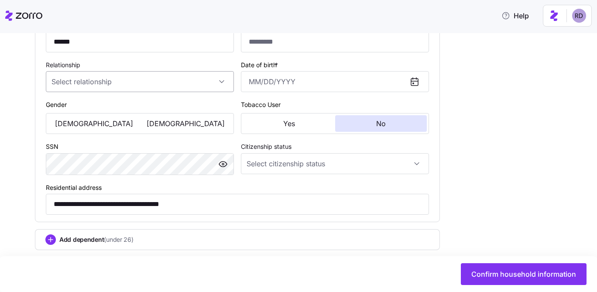
type input "******"
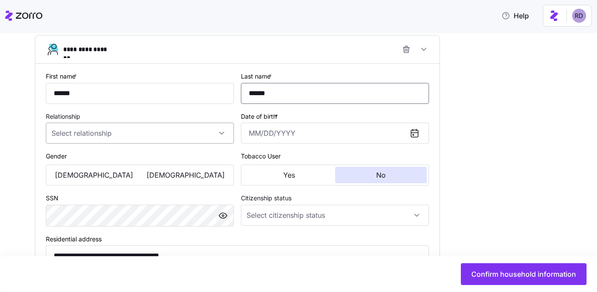
scroll to position [594, 0]
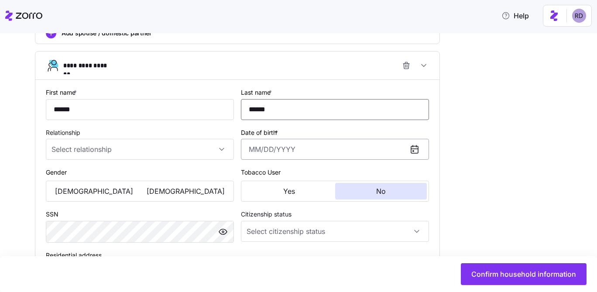
type input "******"
click at [286, 153] on input "Date of birth *" at bounding box center [335, 149] width 188 height 21
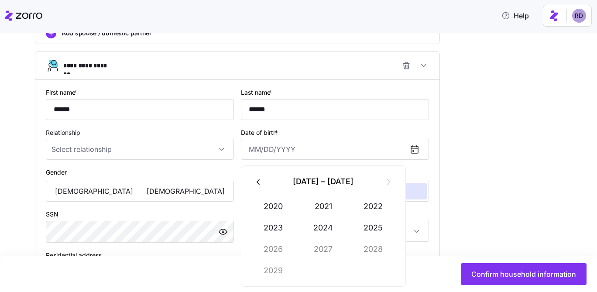
click at [257, 182] on icon "button" at bounding box center [259, 182] width 10 height 10
click at [323, 232] on button "2004" at bounding box center [324, 227] width 50 height 21
click at [323, 232] on button "May" at bounding box center [324, 227] width 50 height 21
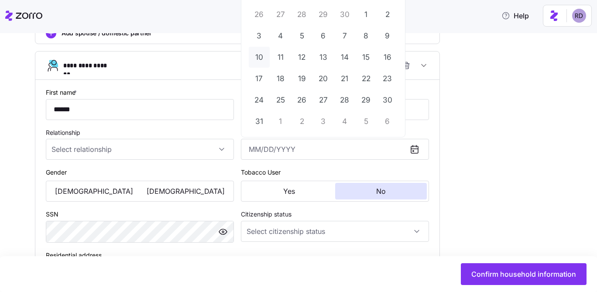
click at [265, 53] on button "10" at bounding box center [259, 57] width 21 height 21
type input "May 10, 2004"
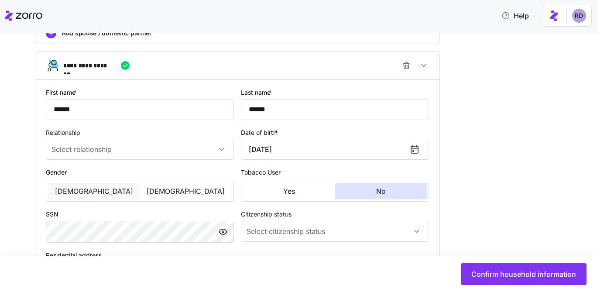
click at [94, 195] on span "Male" at bounding box center [94, 191] width 78 height 7
click at [128, 158] on input "Relationship" at bounding box center [140, 149] width 188 height 21
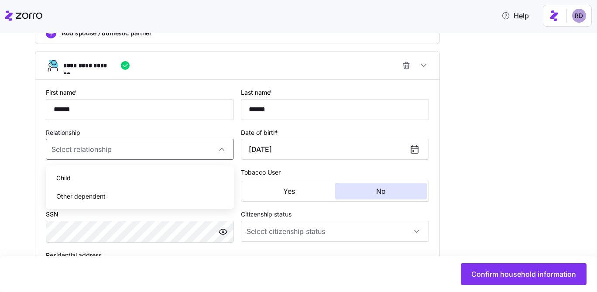
click at [108, 181] on div "Child" at bounding box center [139, 178] width 181 height 18
type input "Child"
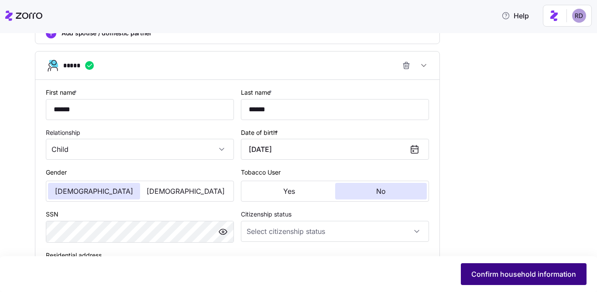
click at [521, 269] on span "Confirm household information" at bounding box center [523, 274] width 105 height 10
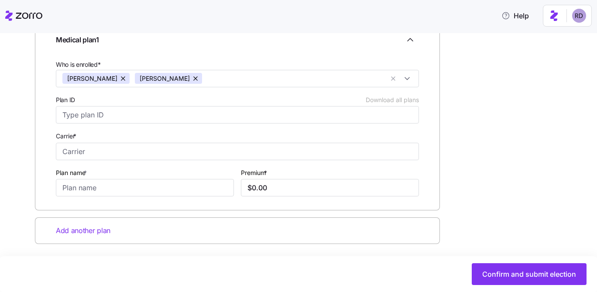
scroll to position [158, 0]
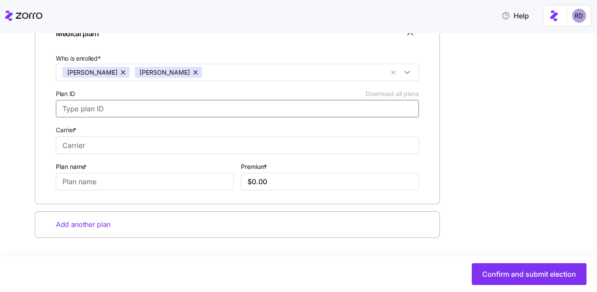
click at [123, 107] on input "Plan ID Download all plans" at bounding box center [237, 108] width 363 height 17
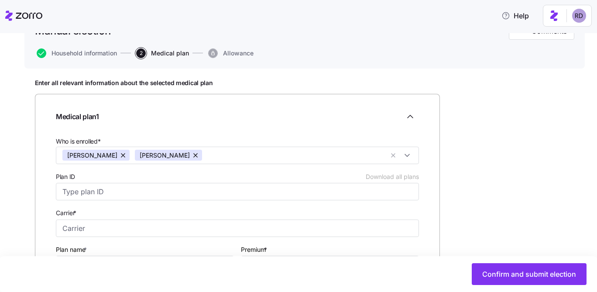
click at [71, 44] on div "Manual election Comments Household information 2 Medical plan Allowance" at bounding box center [304, 40] width 561 height 57
click at [74, 51] on span "Household information" at bounding box center [84, 53] width 65 height 6
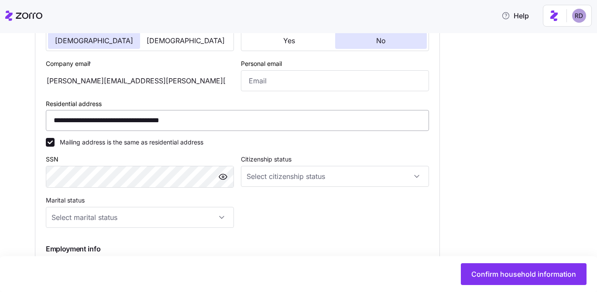
scroll to position [268, 0]
click at [129, 124] on input "**********" at bounding box center [237, 120] width 383 height 21
click at [83, 124] on input "**********" at bounding box center [237, 120] width 383 height 21
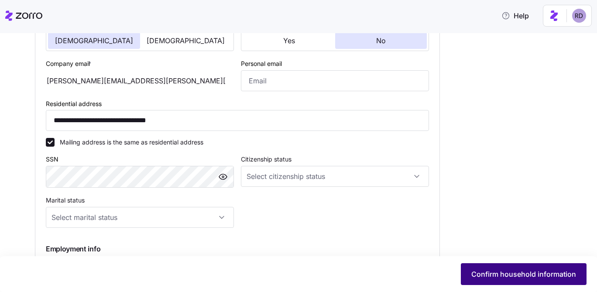
click at [524, 277] on span "Confirm household information" at bounding box center [523, 274] width 105 height 10
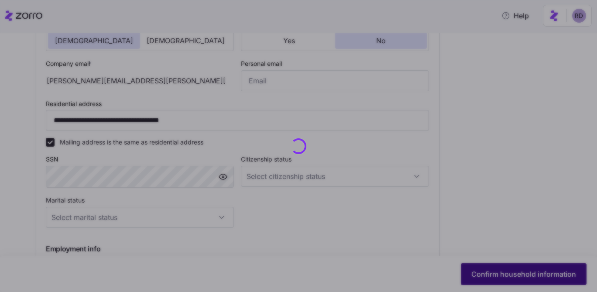
type input "**********"
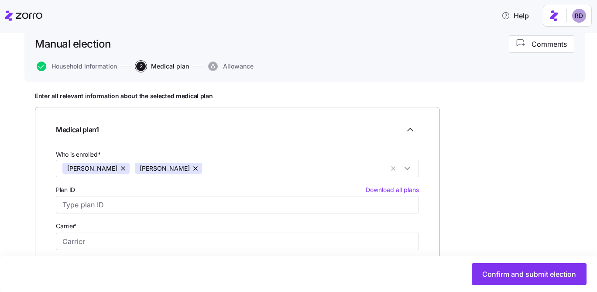
scroll to position [148, 0]
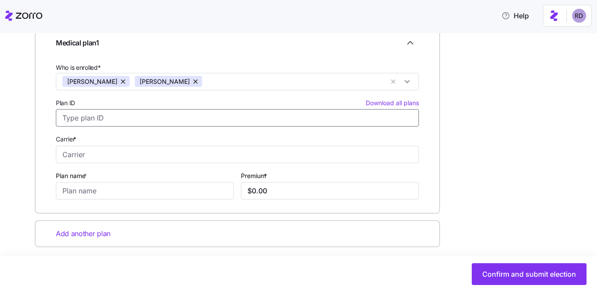
click at [286, 117] on input "Plan ID Download all plans" at bounding box center [237, 117] width 363 height 17
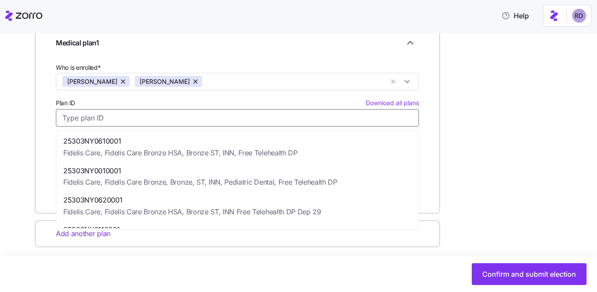
click at [230, 137] on span "25303NY0610001" at bounding box center [180, 141] width 234 height 11
type input "25303NY0610001"
type input "Fidelis Care"
type input "Fidelis Care Bronze HSA, Bronze ST, INN, Free Telehealth DP"
type input "$1,097.39"
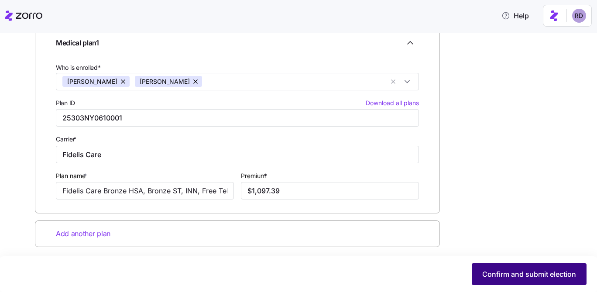
click at [491, 265] on button "Confirm and submit election" at bounding box center [529, 274] width 115 height 22
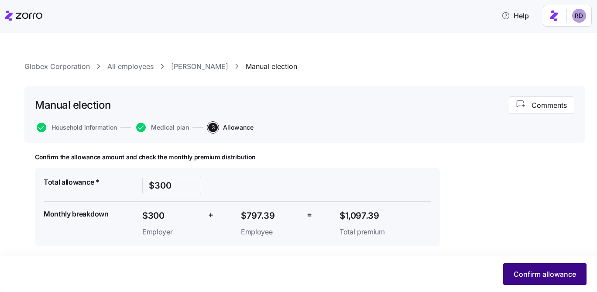
click at [515, 280] on button "Confirm allowance" at bounding box center [544, 274] width 83 height 22
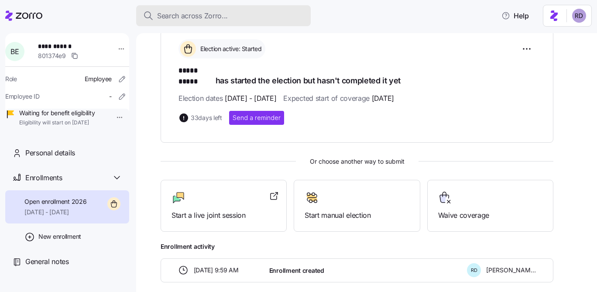
scroll to position [163, 0]
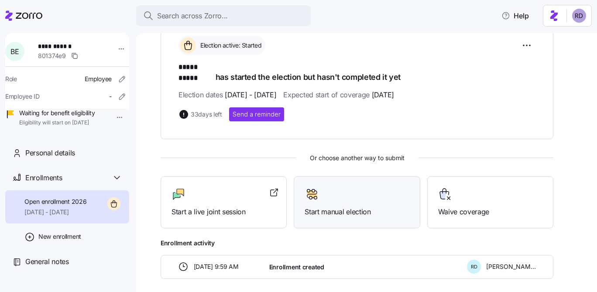
click at [353, 192] on div at bounding box center [357, 194] width 104 height 14
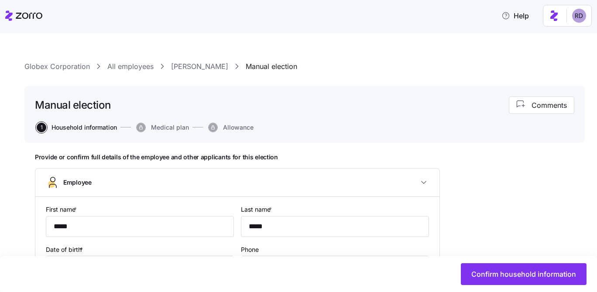
type input "**********"
type input "(713) 248-7920"
type input "Full time"
type input "Salary"
type input "class2"
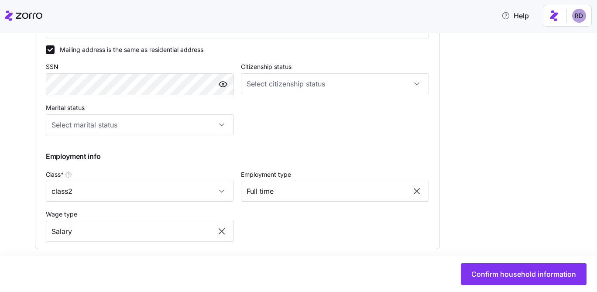
scroll to position [430, 0]
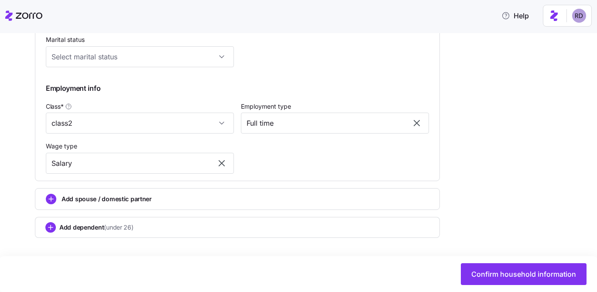
click at [145, 201] on span "Add spouse / domestic partner" at bounding box center [107, 199] width 90 height 9
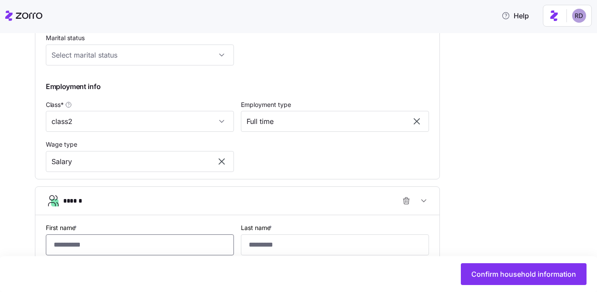
click at [153, 247] on input "First name *" at bounding box center [140, 244] width 188 height 21
type input "*****"
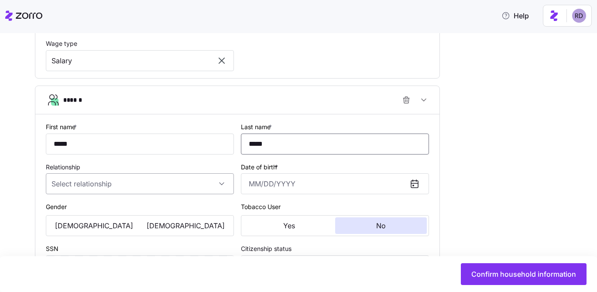
type input "*****"
click at [132, 193] on input "Relationship" at bounding box center [140, 183] width 188 height 21
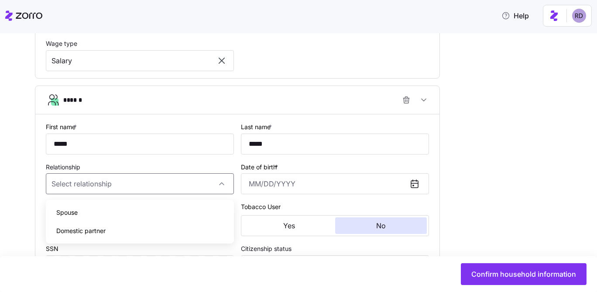
click at [126, 212] on div "Spouse" at bounding box center [139, 212] width 181 height 18
type input "Spouse"
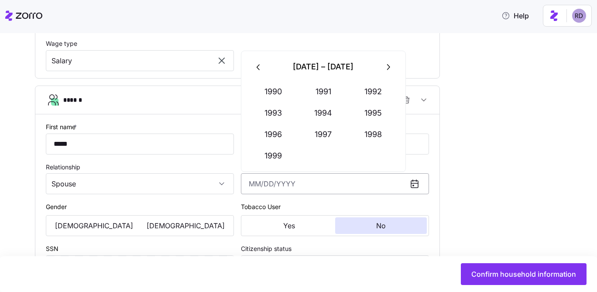
click at [251, 183] on input "Date of birth *" at bounding box center [335, 183] width 188 height 21
click at [252, 63] on button "button" at bounding box center [258, 66] width 21 height 21
click at [278, 154] on button "1979" at bounding box center [274, 155] width 50 height 21
click at [277, 148] on button "Oct" at bounding box center [274, 155] width 50 height 21
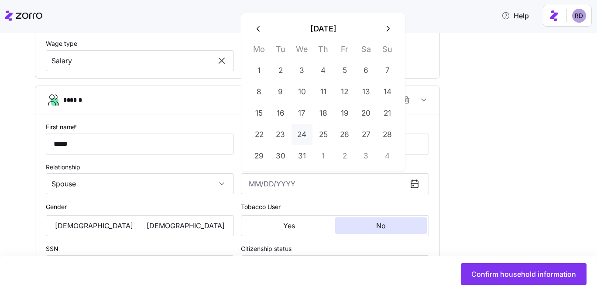
click at [308, 133] on button "24" at bounding box center [302, 134] width 21 height 21
type input "October 24, 1979"
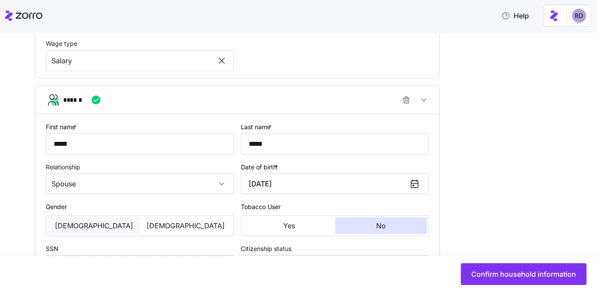
click at [106, 222] on button "[DEMOGRAPHIC_DATA]" at bounding box center [94, 225] width 92 height 17
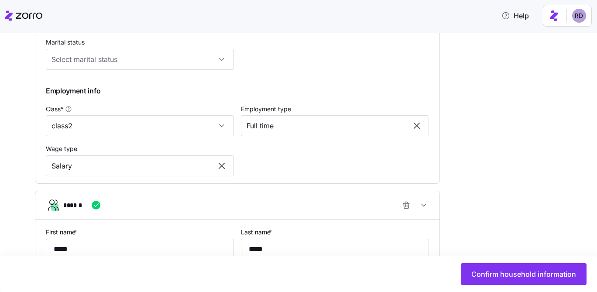
scroll to position [214, 0]
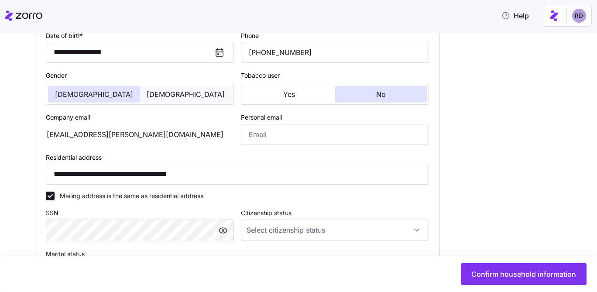
click at [180, 87] on button "[DEMOGRAPHIC_DATA]" at bounding box center [186, 94] width 92 height 17
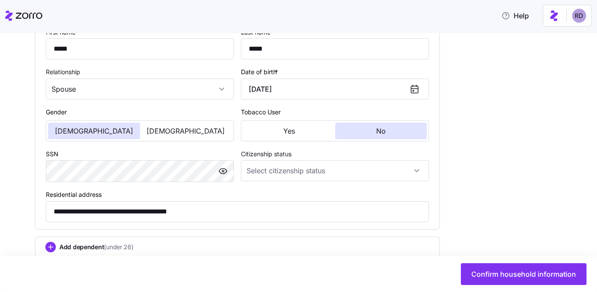
scroll to position [690, 0]
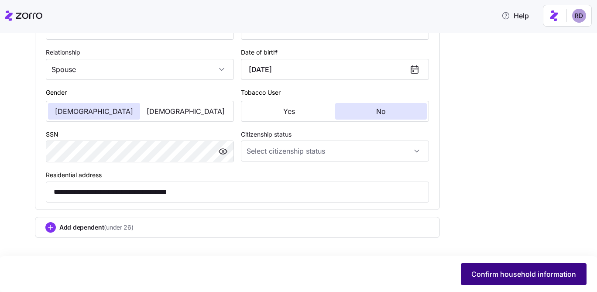
click at [499, 271] on span "Confirm household information" at bounding box center [523, 274] width 105 height 10
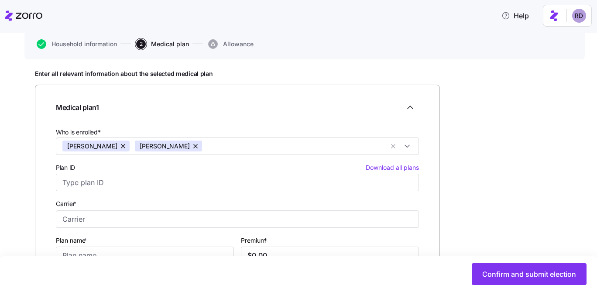
scroll to position [152, 0]
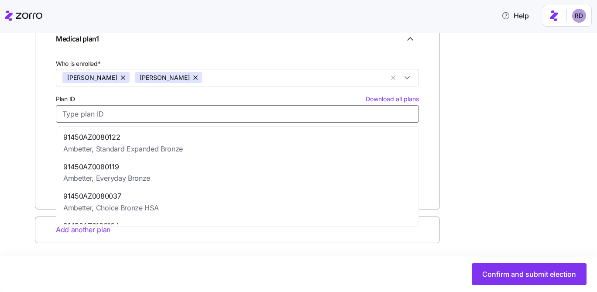
click at [103, 119] on input "Plan ID Download all plans" at bounding box center [237, 113] width 363 height 17
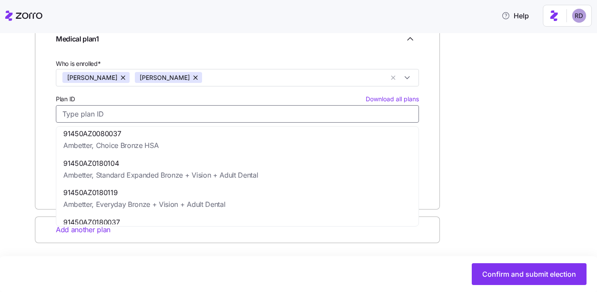
click at [182, 172] on span "Ambetter, Standard Expanded Bronze + Vision + Adult Dental" at bounding box center [160, 175] width 195 height 11
type input "91450AZ0180104"
type input "Ambetter"
type input "Standard Expanded Bronze + Vision + Adult Dental"
type input "$1,988.85"
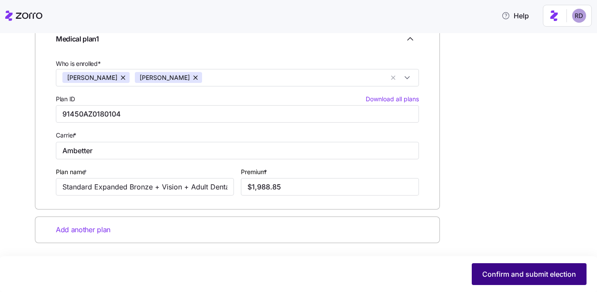
click at [513, 270] on span "Confirm and submit election" at bounding box center [529, 274] width 94 height 10
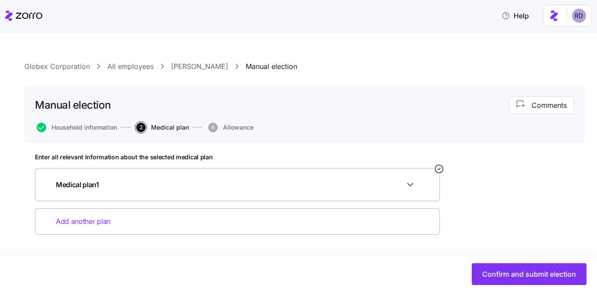
scroll to position [0, 0]
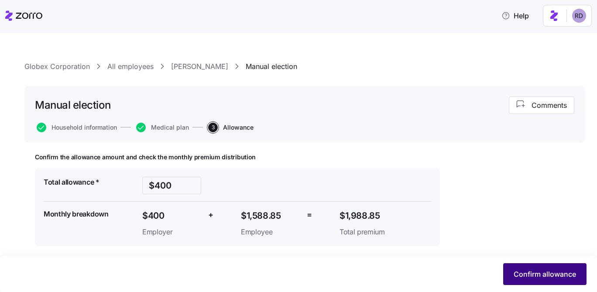
click at [531, 276] on span "Confirm allowance" at bounding box center [545, 274] width 62 height 10
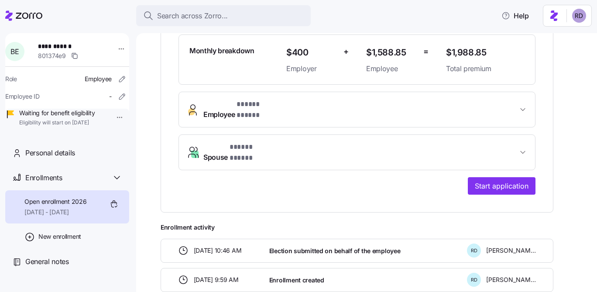
scroll to position [301, 0]
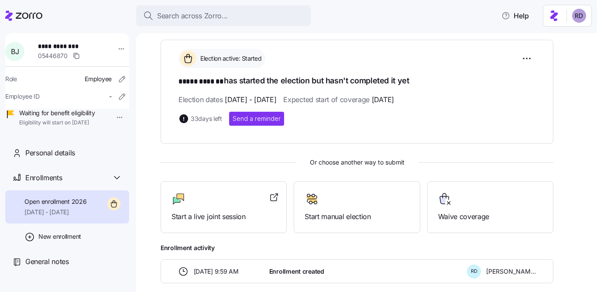
scroll to position [193, 0]
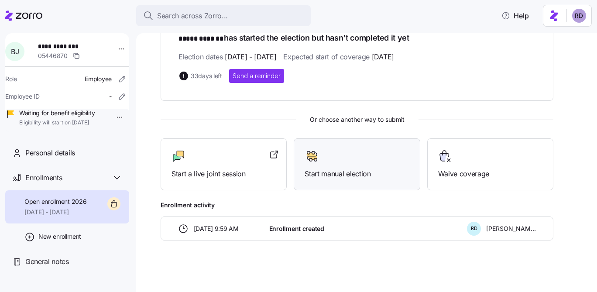
click at [386, 144] on div "Start manual election" at bounding box center [357, 164] width 126 height 52
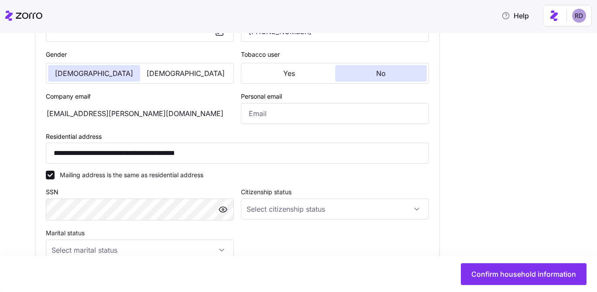
scroll to position [235, 0]
click at [202, 85] on div "Gender [DEMOGRAPHIC_DATA] [DEMOGRAPHIC_DATA]" at bounding box center [139, 66] width 195 height 42
click at [202, 81] on button "[DEMOGRAPHIC_DATA]" at bounding box center [186, 73] width 92 height 17
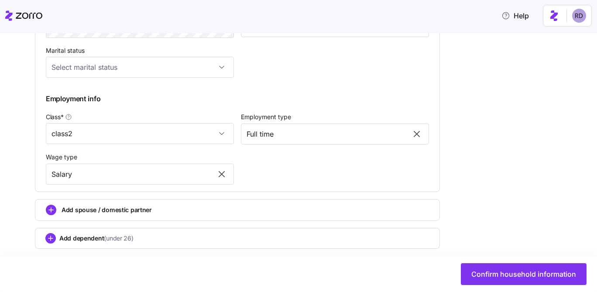
scroll to position [472, 0]
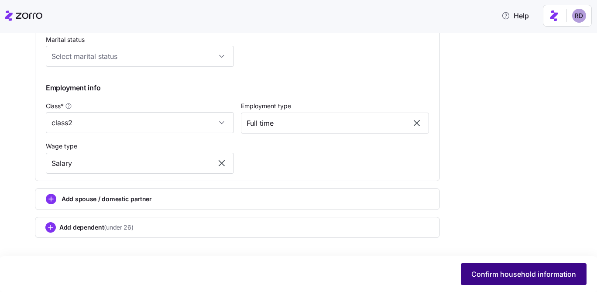
click at [478, 268] on button "Confirm household information" at bounding box center [524, 274] width 126 height 22
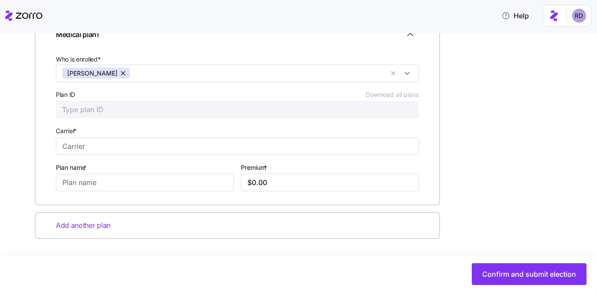
scroll to position [158, 0]
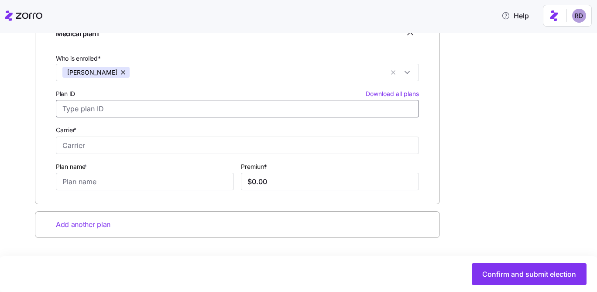
click at [359, 105] on input "Plan ID Download all plans" at bounding box center [237, 108] width 363 height 17
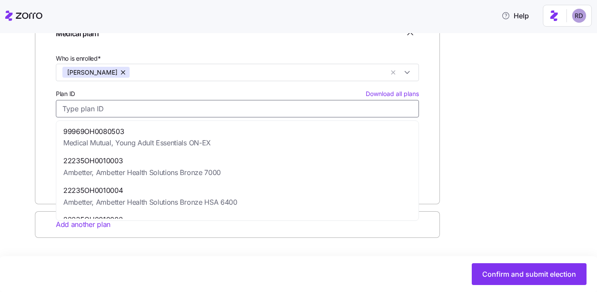
click at [330, 131] on div "99969OH0080503 Medical Mutual, Young Adult Essentials ON-EX" at bounding box center [237, 138] width 359 height 30
type input "99969OH0080503"
type input "Medical Mutual"
type input "Young Adult Essentials ON-EX"
type input "$219.51"
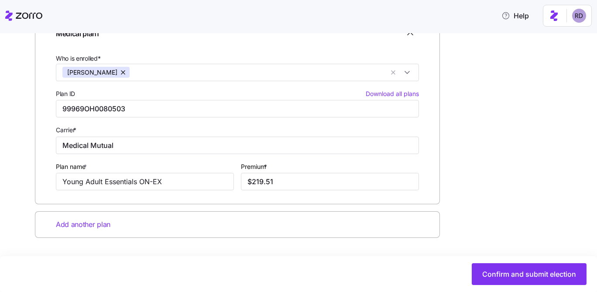
click at [491, 261] on div "Confirm and submit election" at bounding box center [298, 274] width 597 height 36
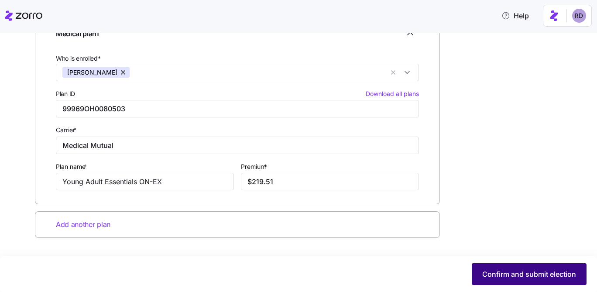
click at [493, 269] on span "Confirm and submit election" at bounding box center [529, 274] width 94 height 10
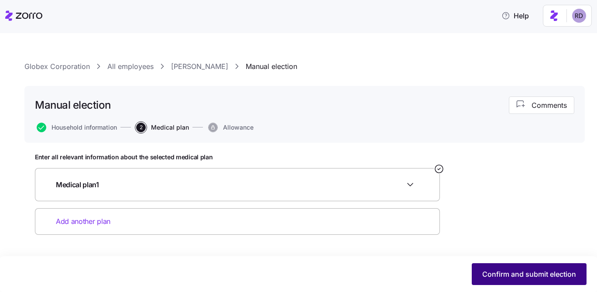
scroll to position [0, 0]
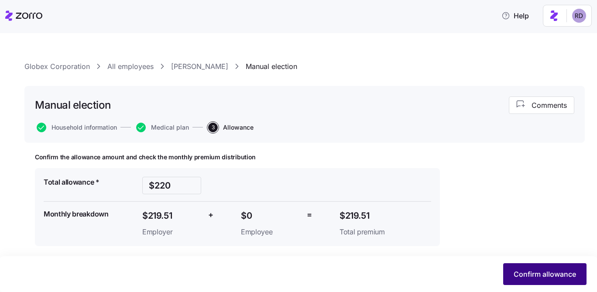
click at [523, 269] on span "Confirm allowance" at bounding box center [545, 274] width 62 height 10
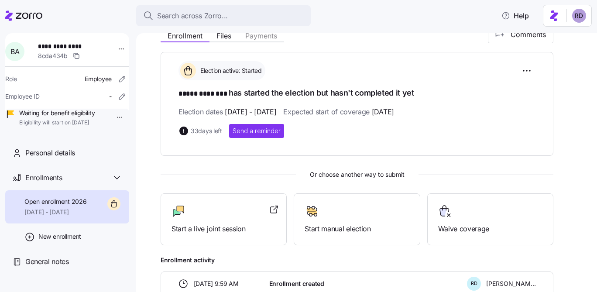
scroll to position [142, 0]
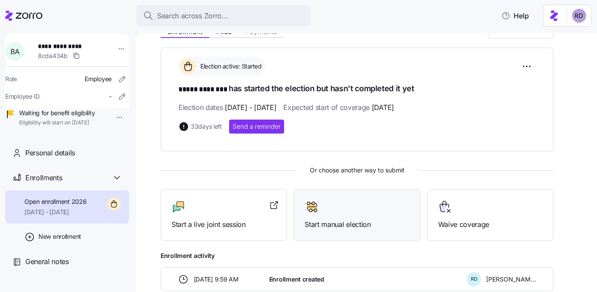
click at [341, 220] on span "Start manual election" at bounding box center [357, 224] width 104 height 11
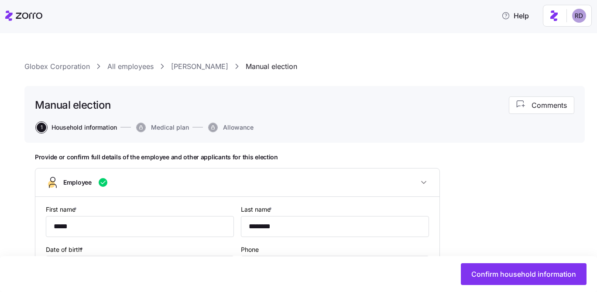
type input "class1"
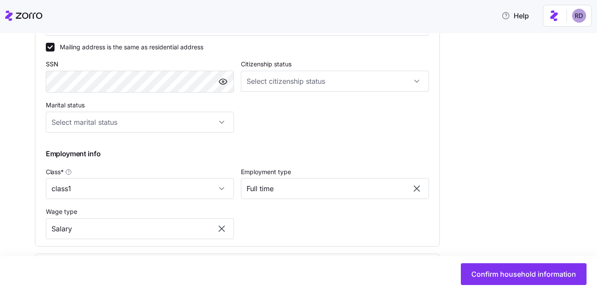
scroll to position [430, 0]
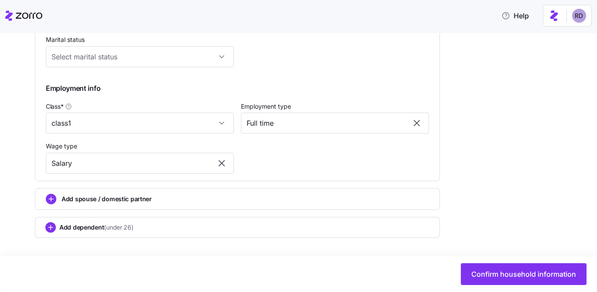
click at [193, 208] on div "Add spouse / domestic partner" at bounding box center [237, 199] width 405 height 22
click at [147, 191] on div "Add spouse / domestic partner" at bounding box center [237, 199] width 405 height 22
click at [50, 197] on circle "add icon" at bounding box center [51, 199] width 10 height 10
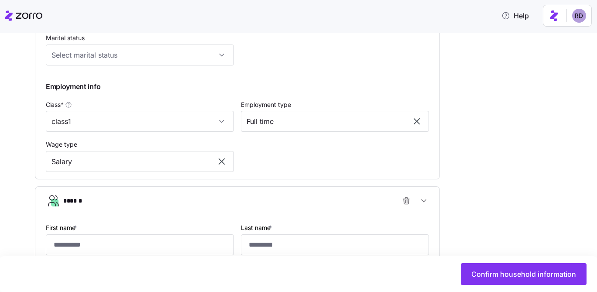
click at [65, 233] on label "First name *" at bounding box center [62, 228] width 33 height 10
click at [65, 234] on input "First name *" at bounding box center [140, 244] width 188 height 21
type input "*****"
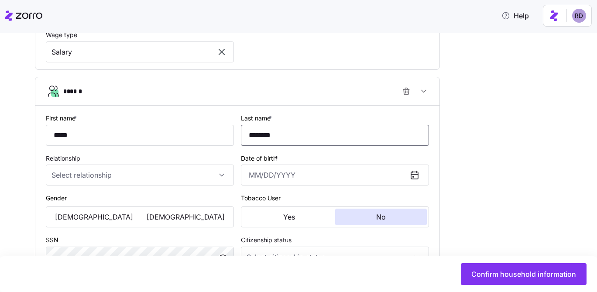
scroll to position [548, 0]
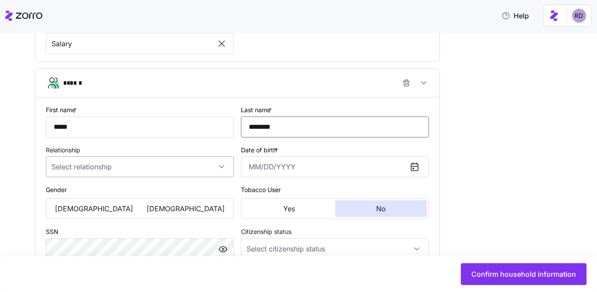
type input "********"
click at [158, 175] on input "Relationship" at bounding box center [140, 166] width 188 height 21
click at [130, 190] on div "Spouse" at bounding box center [139, 195] width 181 height 18
type input "Spouse"
click at [255, 162] on input "Date of birth *" at bounding box center [335, 166] width 188 height 21
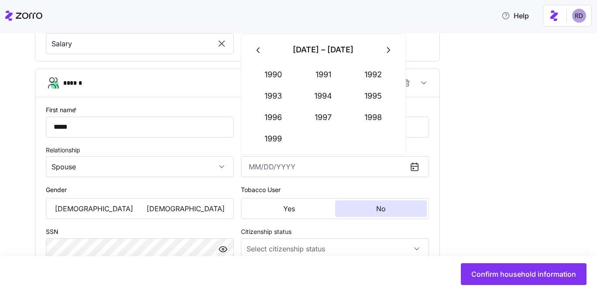
click at [265, 45] on button "button" at bounding box center [258, 49] width 21 height 21
click at [390, 52] on icon "button" at bounding box center [388, 50] width 10 height 10
click at [275, 133] on button "1979" at bounding box center [274, 138] width 50 height 21
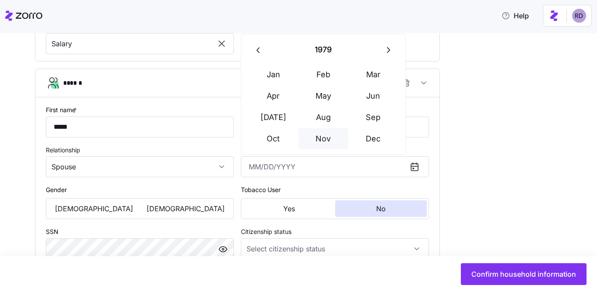
click at [338, 130] on button "Nov" at bounding box center [324, 138] width 50 height 21
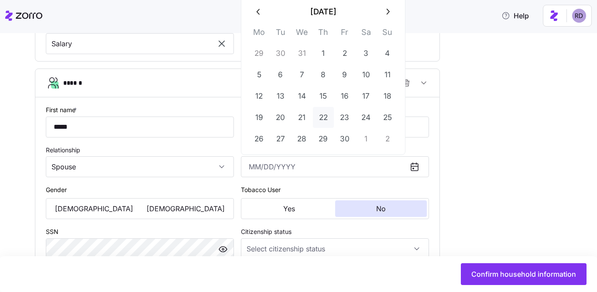
click at [330, 117] on button "22" at bounding box center [323, 117] width 21 height 21
type input "November 22, 1979"
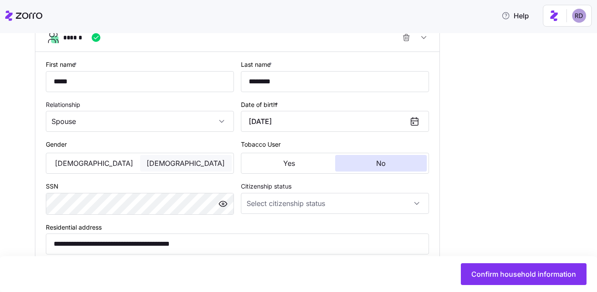
scroll to position [601, 0]
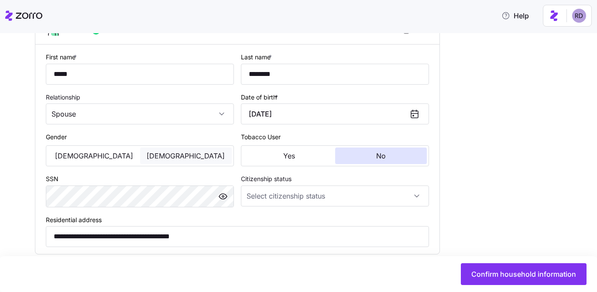
click at [167, 162] on button "[DEMOGRAPHIC_DATA]" at bounding box center [186, 156] width 92 height 17
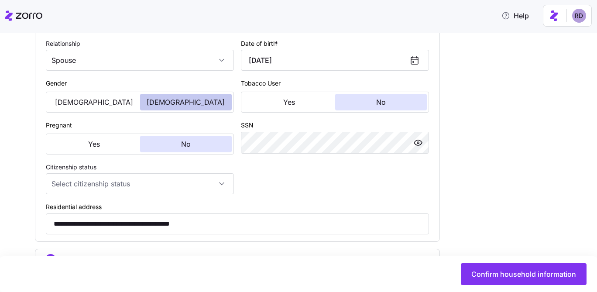
scroll to position [689, 0]
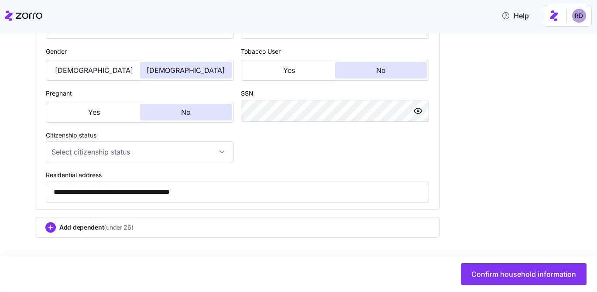
click at [105, 224] on span "(under 26)" at bounding box center [118, 227] width 29 height 9
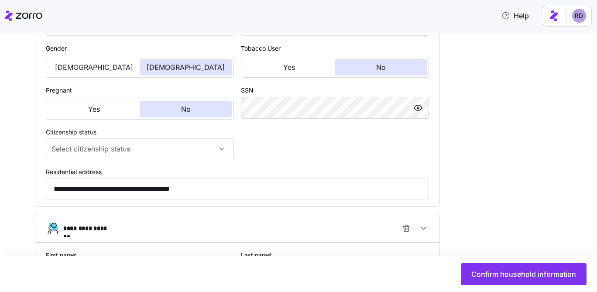
scroll to position [762, 0]
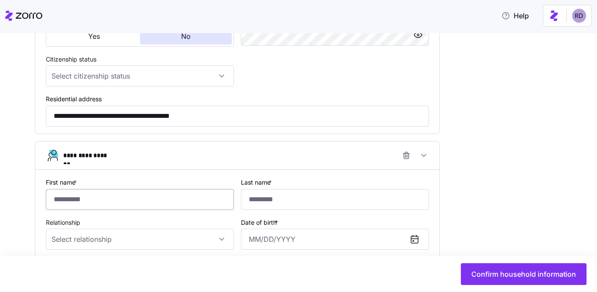
click at [100, 201] on input "First name *" at bounding box center [140, 199] width 188 height 21
type input "****"
type input "********"
click at [103, 247] on input "Relationship" at bounding box center [140, 239] width 188 height 21
click at [94, 196] on div "Child" at bounding box center [139, 198] width 181 height 18
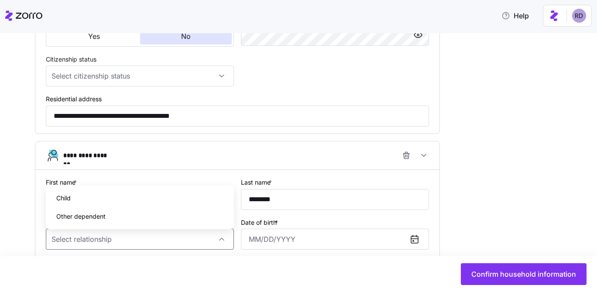
type input "Child"
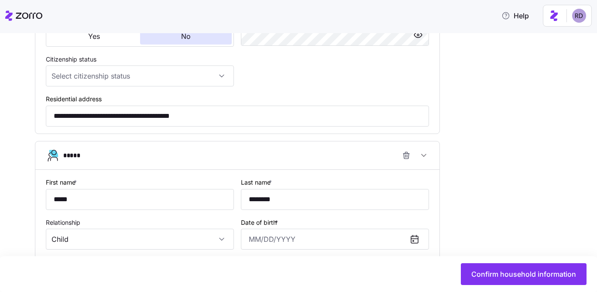
click at [275, 254] on div "Date of birth *" at bounding box center [334, 233] width 195 height 40
click at [275, 245] on input "Date of birth *" at bounding box center [335, 239] width 188 height 21
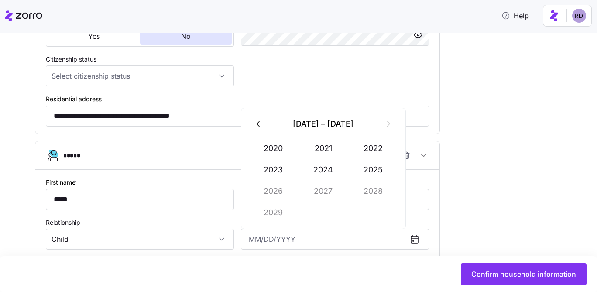
click at [265, 123] on button "button" at bounding box center [258, 124] width 21 height 21
click at [334, 167] on button "2004" at bounding box center [324, 169] width 50 height 21
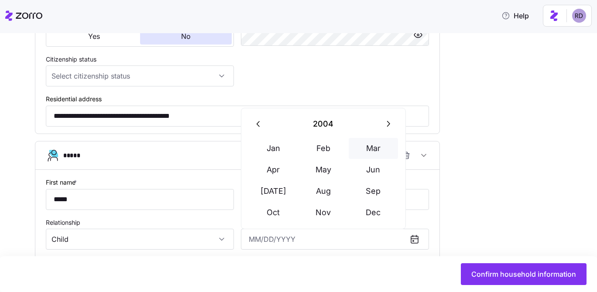
click at [377, 157] on button "Mar" at bounding box center [374, 148] width 50 height 21
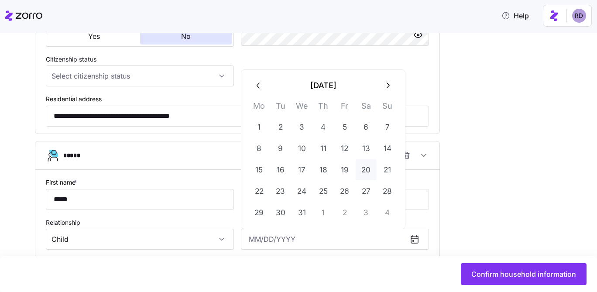
click at [368, 173] on button "20" at bounding box center [366, 169] width 21 height 21
type input "March 20, 2004"
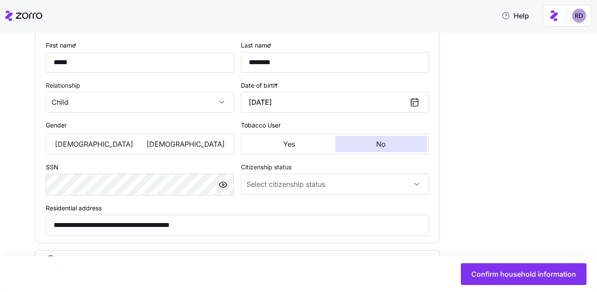
scroll to position [933, 0]
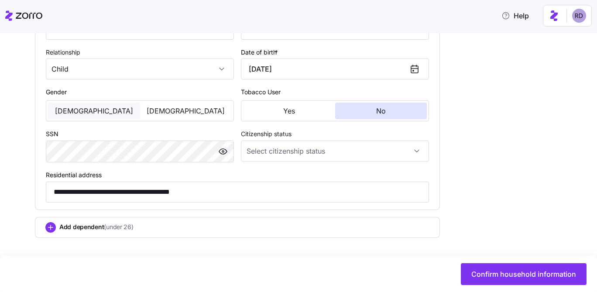
click at [104, 115] on button "Male" at bounding box center [94, 111] width 92 height 17
click at [92, 231] on span "Add dependent (under 26)" at bounding box center [96, 227] width 74 height 9
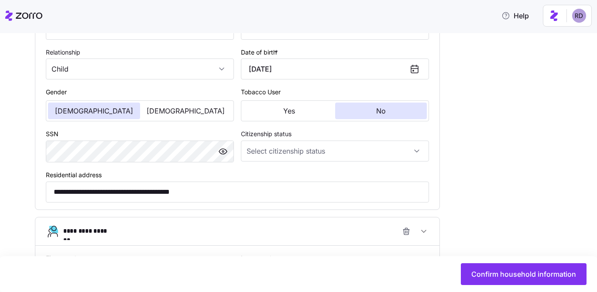
scroll to position [1014, 0]
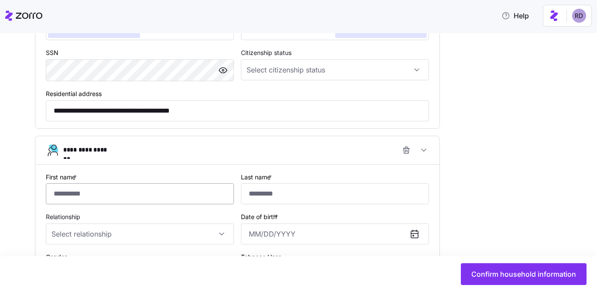
click at [100, 196] on input "First name *" at bounding box center [140, 193] width 188 height 21
type input "*****"
type input "********"
click at [121, 227] on div "Relationship" at bounding box center [140, 227] width 188 height 33
click at [121, 234] on input "Relationship" at bounding box center [140, 234] width 188 height 21
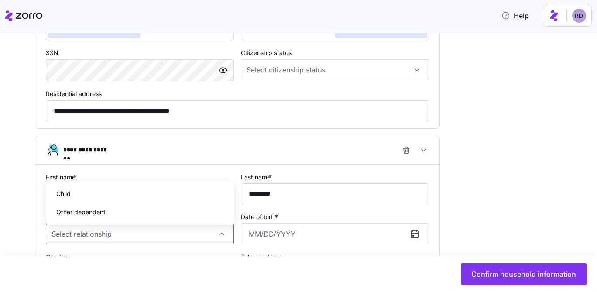
click at [114, 195] on div "Child" at bounding box center [139, 194] width 181 height 18
type input "Child"
click at [319, 252] on div "Tobacco User Yes No" at bounding box center [334, 269] width 195 height 42
click at [319, 236] on input "Date of birth *" at bounding box center [335, 234] width 188 height 21
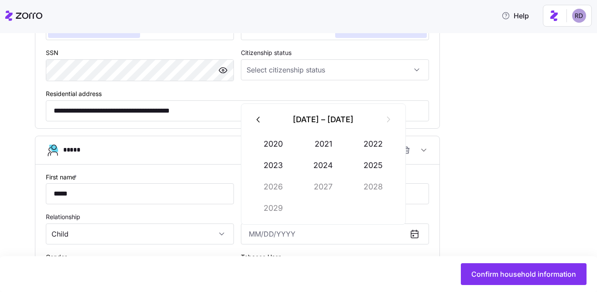
click at [265, 130] on button "button" at bounding box center [258, 119] width 21 height 21
click at [330, 185] on button "2007" at bounding box center [324, 186] width 50 height 21
click at [285, 156] on button "Apr" at bounding box center [274, 165] width 50 height 21
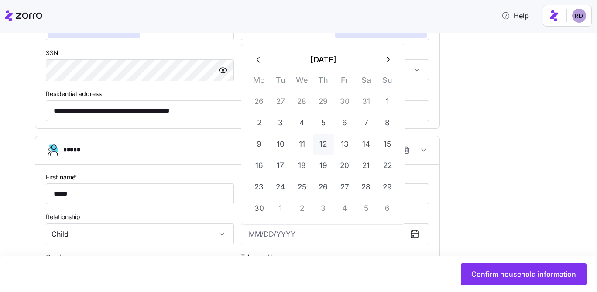
click at [316, 154] on button "12" at bounding box center [323, 144] width 21 height 21
type input "April 12, 2007"
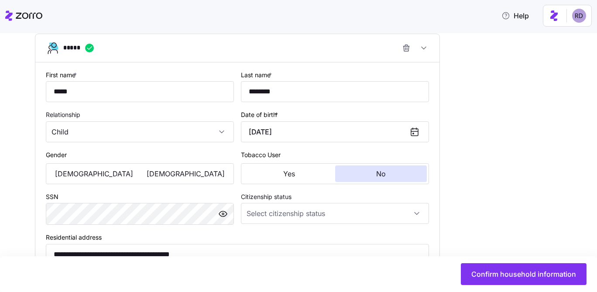
scroll to position [1145, 0]
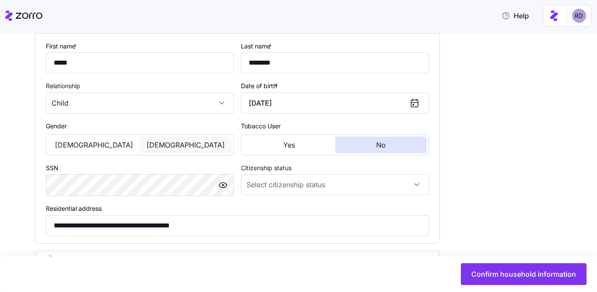
click at [146, 151] on button "Female" at bounding box center [186, 145] width 92 height 17
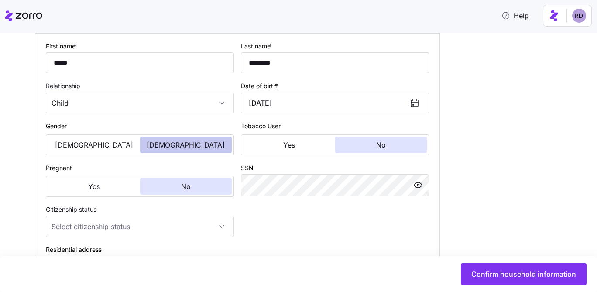
scroll to position [1147, 0]
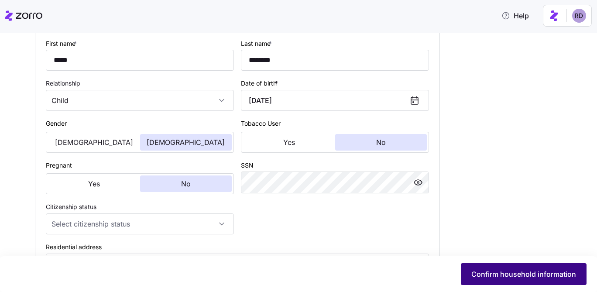
click at [529, 265] on button "Confirm household information" at bounding box center [524, 274] width 126 height 22
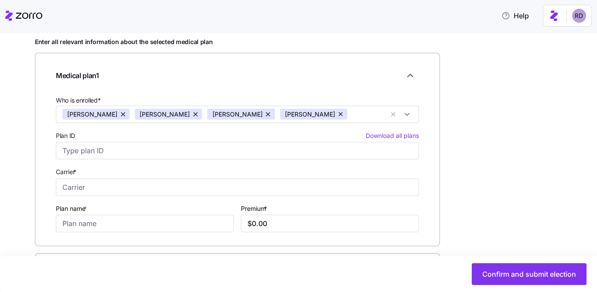
scroll to position [119, 0]
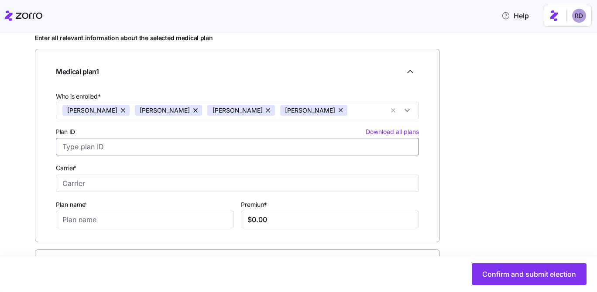
click at [144, 148] on input "Plan ID Download all plans" at bounding box center [237, 146] width 363 height 17
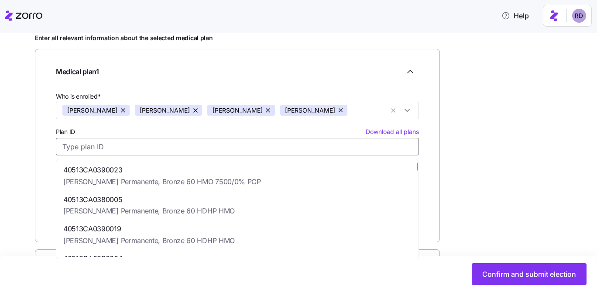
scroll to position [18, 0]
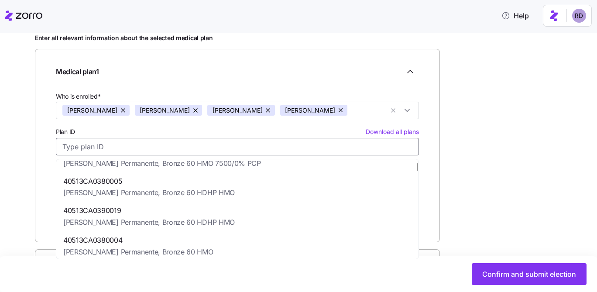
click at [166, 187] on div "40513CA0380005 Kaiser Permanente, Bronze 60 HDHP HMO" at bounding box center [149, 187] width 172 height 23
type input "40513CA0380005"
type input "Kaiser Permanente"
type input "Bronze 60 HDHP HMO"
type input "$2,262.07"
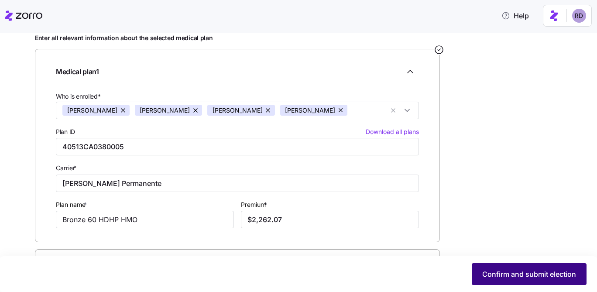
click at [531, 269] on span "Confirm and submit election" at bounding box center [529, 274] width 94 height 10
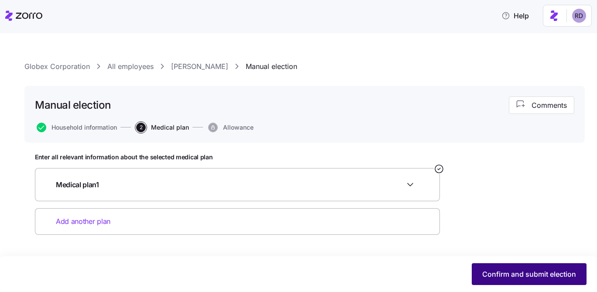
scroll to position [0, 0]
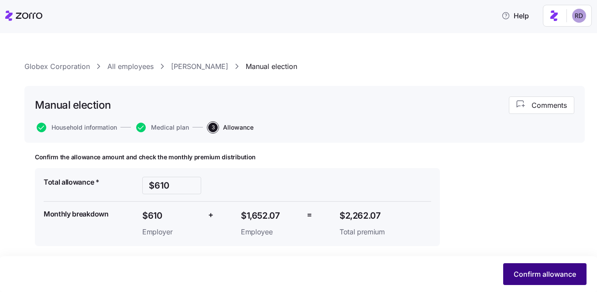
click at [561, 268] on button "Confirm allowance" at bounding box center [544, 274] width 83 height 22
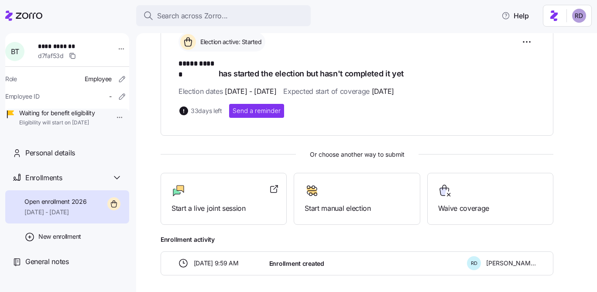
scroll to position [193, 0]
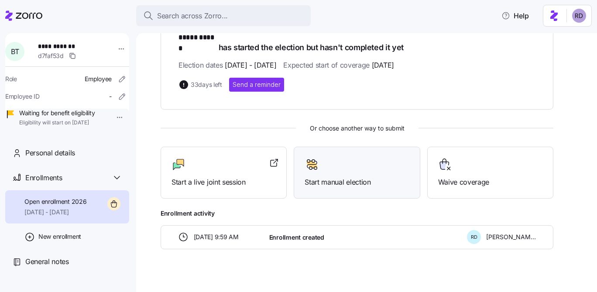
click at [325, 158] on div at bounding box center [357, 165] width 104 height 14
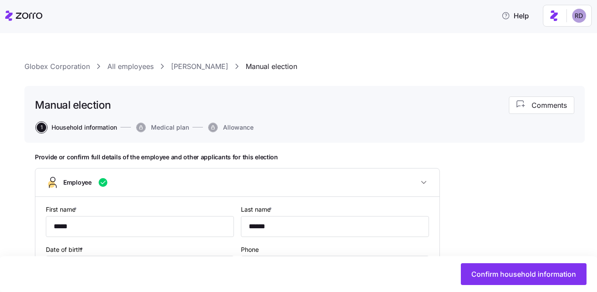
type input "class1"
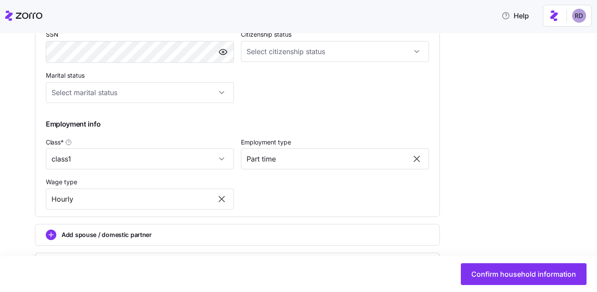
scroll to position [412, 0]
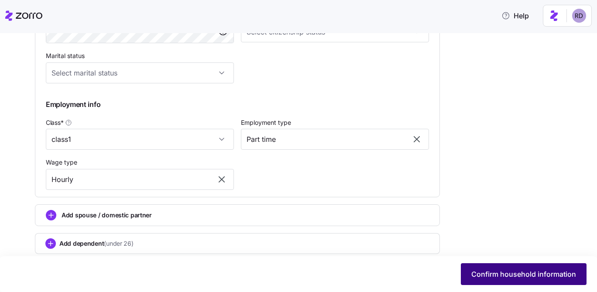
click at [481, 278] on span "Confirm household information" at bounding box center [523, 274] width 105 height 10
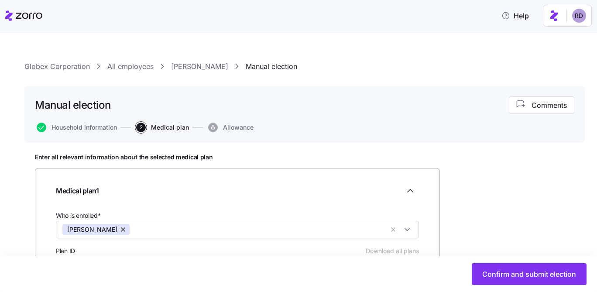
scroll to position [158, 0]
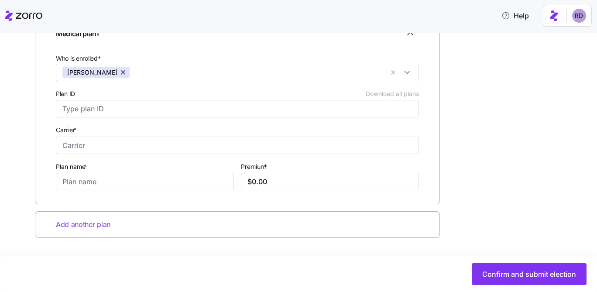
click at [159, 118] on div "Plan ID Download all plans" at bounding box center [237, 103] width 370 height 36
click at [155, 105] on input "Plan ID Download all plans" at bounding box center [237, 108] width 363 height 17
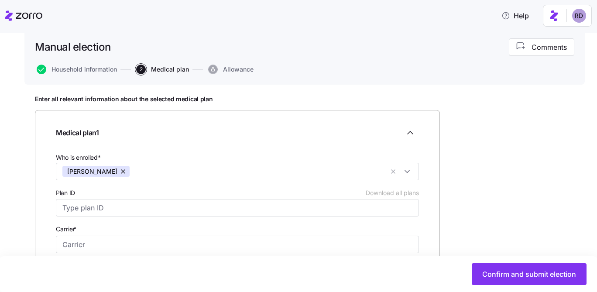
click at [84, 73] on button "Household information" at bounding box center [77, 70] width 80 height 10
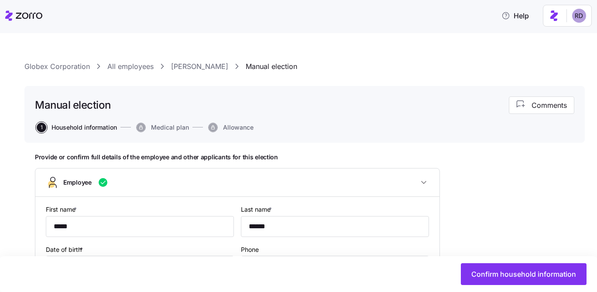
click at [86, 69] on link "Globex Corporation" at bounding box center [56, 66] width 65 height 11
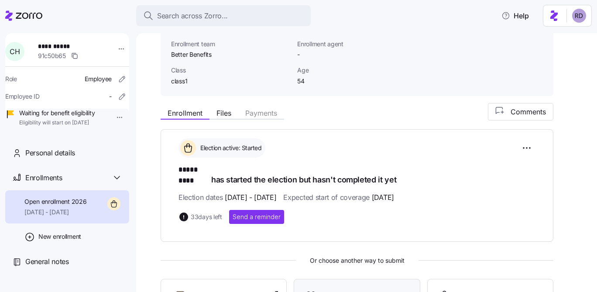
scroll to position [193, 0]
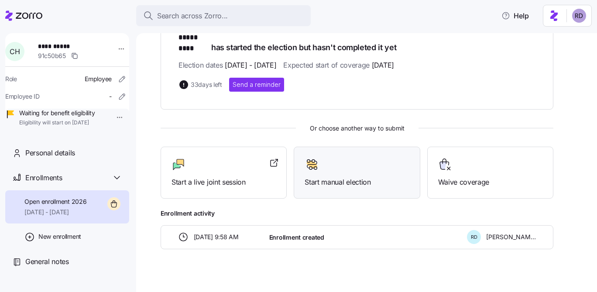
click at [375, 158] on div at bounding box center [357, 165] width 104 height 14
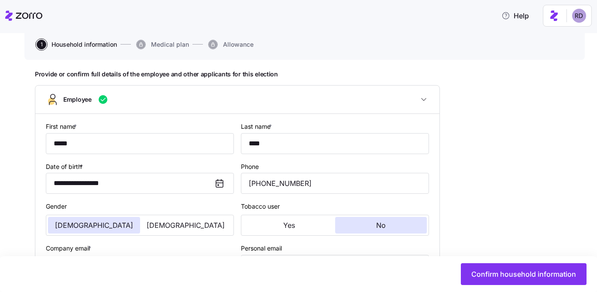
scroll to position [183, 0]
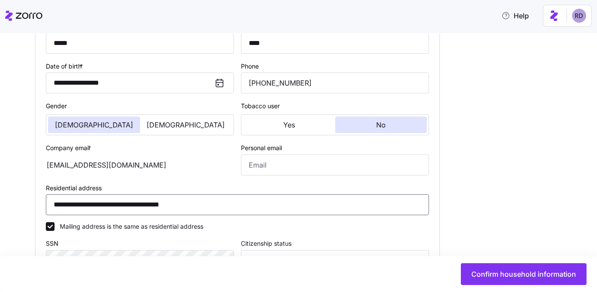
click at [152, 206] on input "**********" at bounding box center [237, 204] width 383 height 21
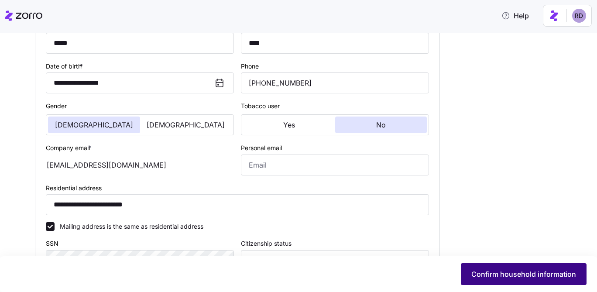
click at [551, 284] on button "Confirm household information" at bounding box center [524, 274] width 126 height 22
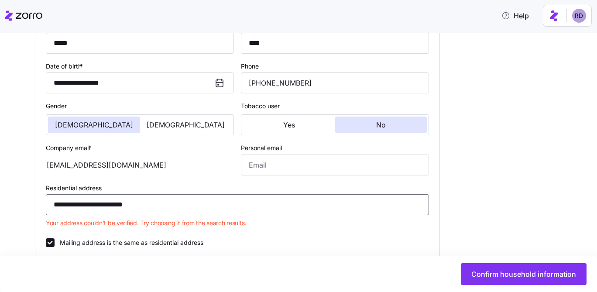
click at [194, 209] on input "**********" at bounding box center [237, 204] width 383 height 21
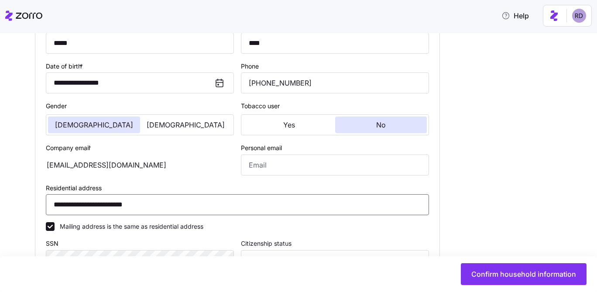
click at [110, 205] on input "**********" at bounding box center [237, 204] width 383 height 21
click at [52, 204] on input "**********" at bounding box center [237, 204] width 383 height 21
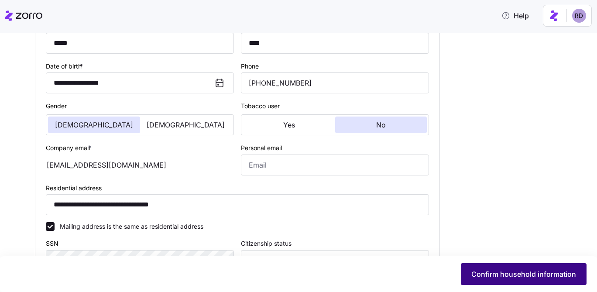
click at [506, 273] on span "Confirm household information" at bounding box center [523, 274] width 105 height 10
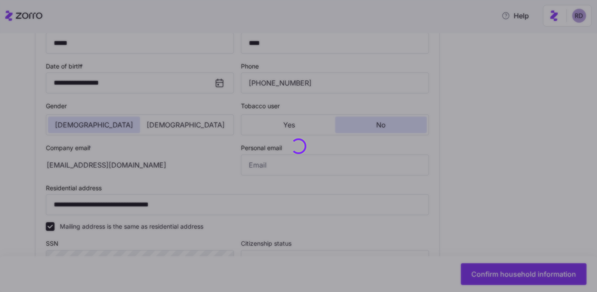
type input "**********"
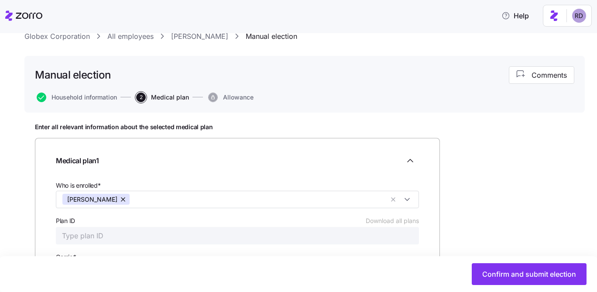
scroll to position [97, 0]
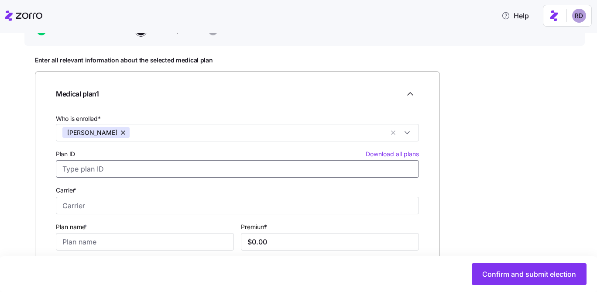
click at [129, 165] on input "Plan ID Download all plans" at bounding box center [237, 168] width 363 height 17
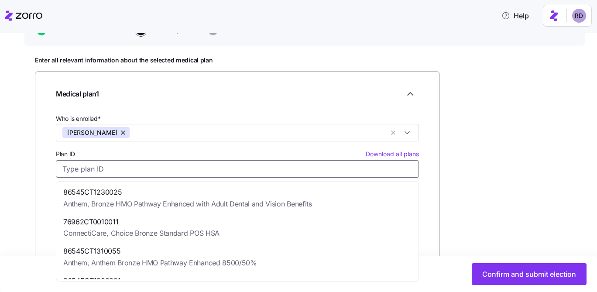
click at [132, 192] on span "86545CT1230025" at bounding box center [187, 192] width 249 height 11
type input "86545CT1230025"
type input "Anthem"
type input "Bronze HMO Pathway Enhanced with Adult Dental and Vision Benefits"
type input "$1,120.14"
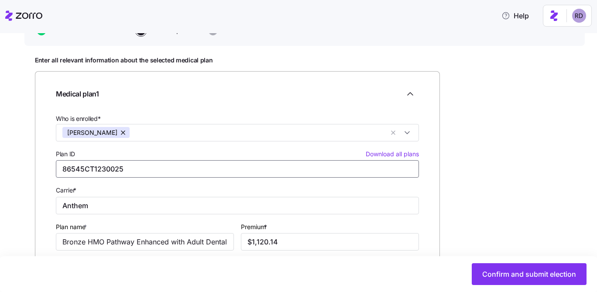
scroll to position [115, 0]
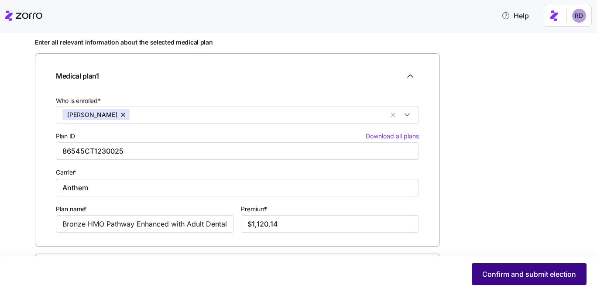
click at [504, 274] on span "Confirm and submit election" at bounding box center [529, 274] width 94 height 10
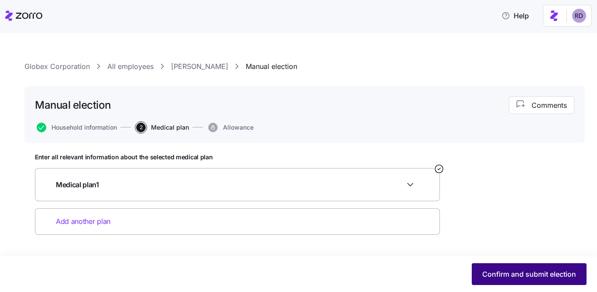
scroll to position [0, 0]
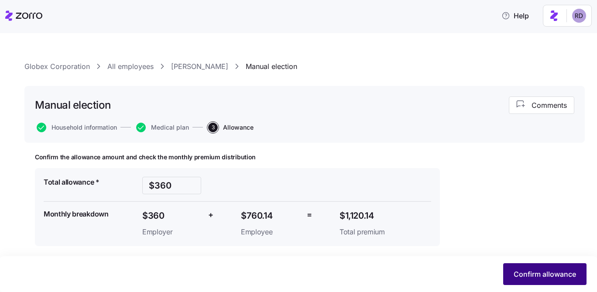
click at [523, 275] on span "Confirm allowance" at bounding box center [545, 274] width 62 height 10
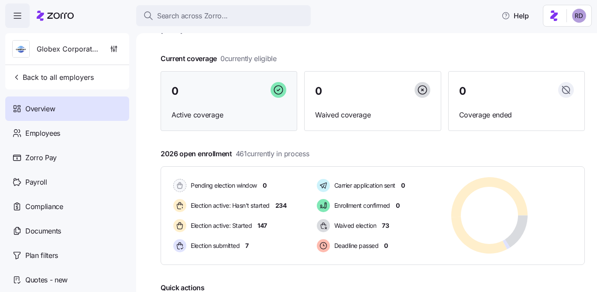
scroll to position [40, 0]
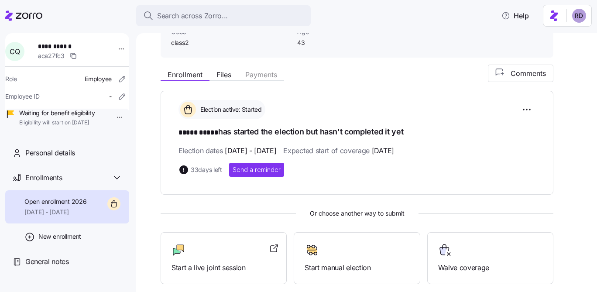
scroll to position [186, 0]
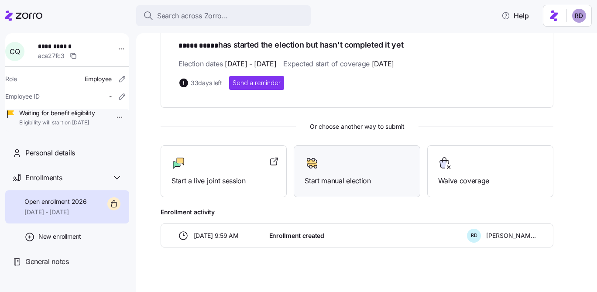
click at [349, 183] on span "Start manual election" at bounding box center [357, 180] width 104 height 11
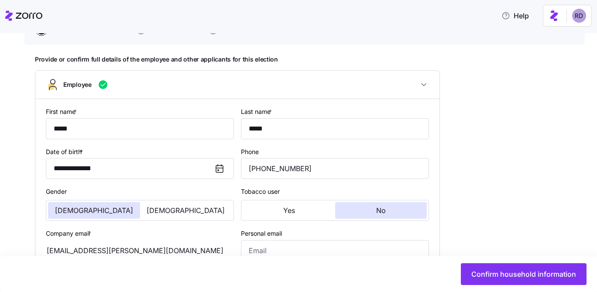
scroll to position [116, 0]
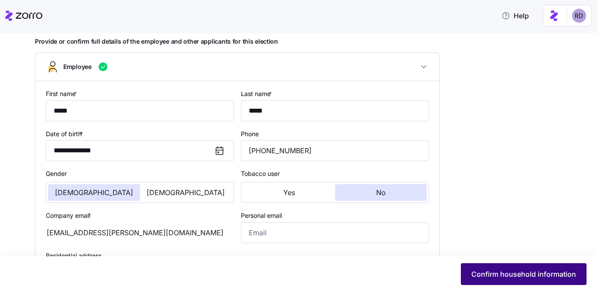
click at [503, 283] on button "Confirm household information" at bounding box center [524, 274] width 126 height 22
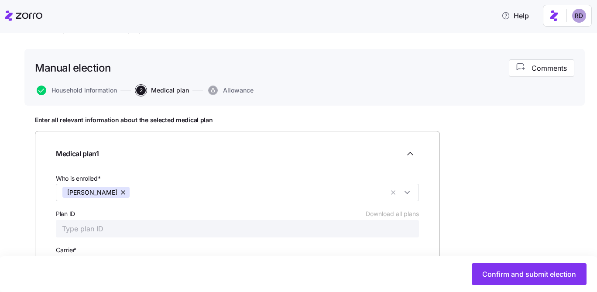
scroll to position [44, 0]
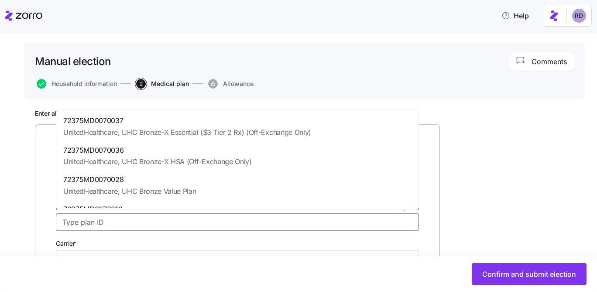
click at [141, 217] on input "Plan ID Download all plans" at bounding box center [237, 221] width 363 height 17
click at [120, 150] on span "72375MD0070036" at bounding box center [157, 150] width 189 height 11
type input "72375MD0070036"
type input "UnitedHealthcare"
type input "UHC Bronze-X HSA (Off-Exchange Only)"
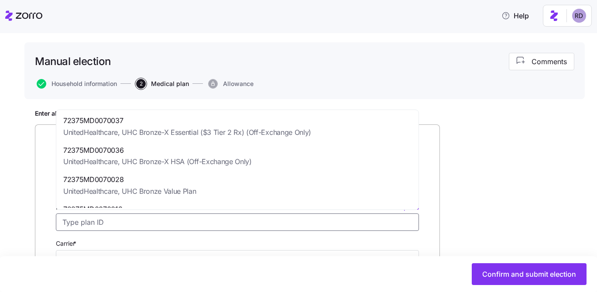
type input "$328.66"
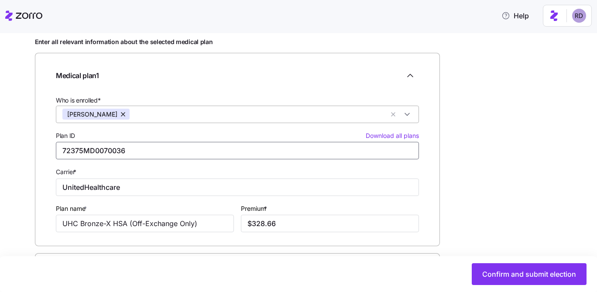
scroll to position [141, 0]
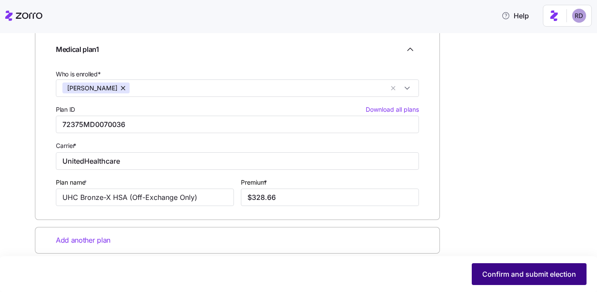
click at [500, 271] on span "Confirm and submit election" at bounding box center [529, 274] width 94 height 10
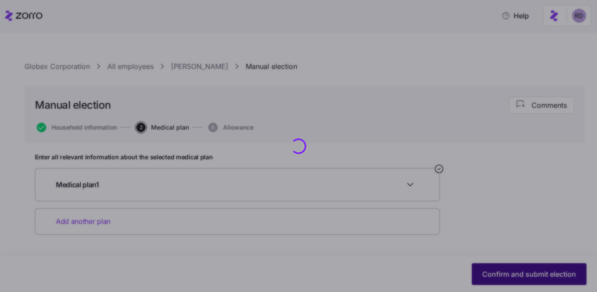
scroll to position [0, 0]
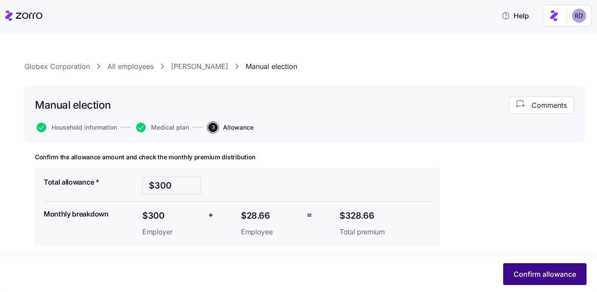
click at [522, 269] on button "Confirm allowance" at bounding box center [544, 274] width 83 height 22
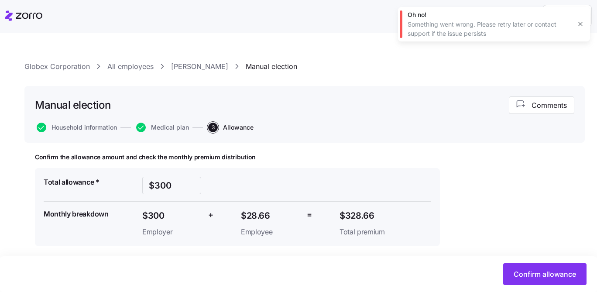
scroll to position [8, 0]
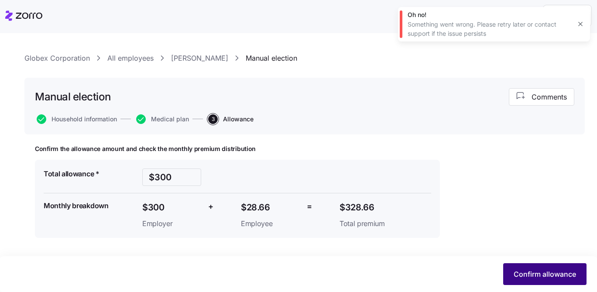
click at [539, 269] on span "Confirm allowance" at bounding box center [545, 274] width 62 height 10
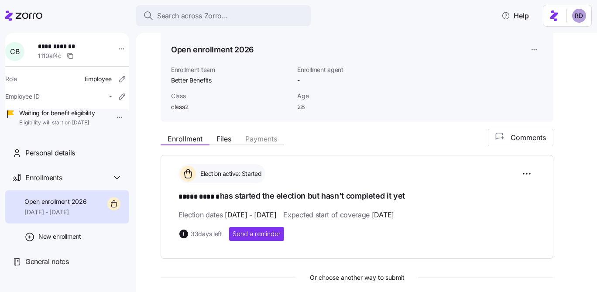
scroll to position [107, 0]
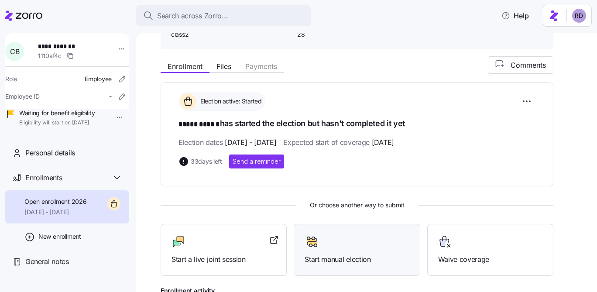
click at [358, 239] on div at bounding box center [357, 242] width 104 height 14
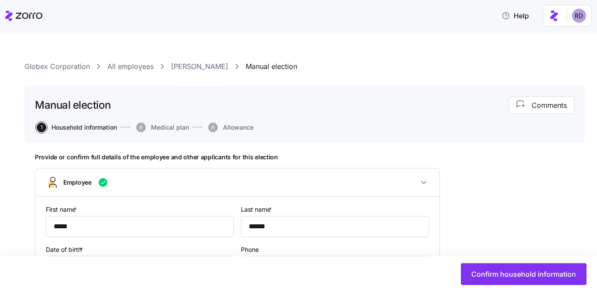
type input "class2"
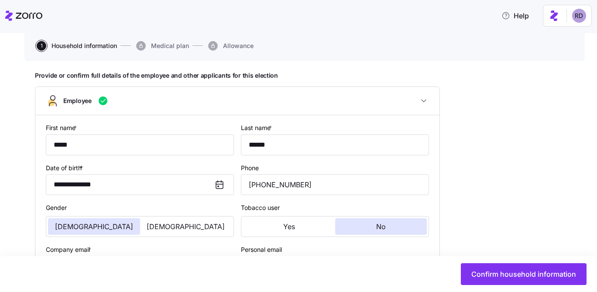
scroll to position [95, 0]
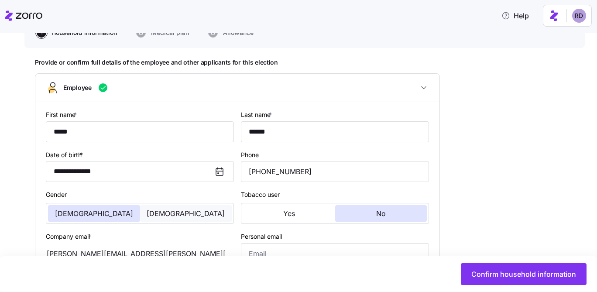
click at [169, 216] on button "[DEMOGRAPHIC_DATA]" at bounding box center [186, 213] width 92 height 17
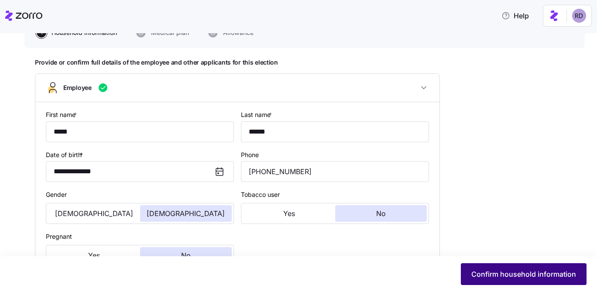
click at [568, 273] on span "Confirm household information" at bounding box center [523, 274] width 105 height 10
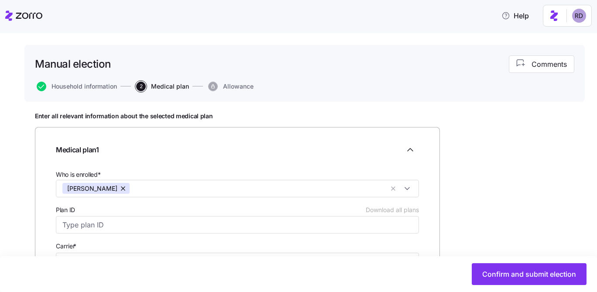
scroll to position [83, 0]
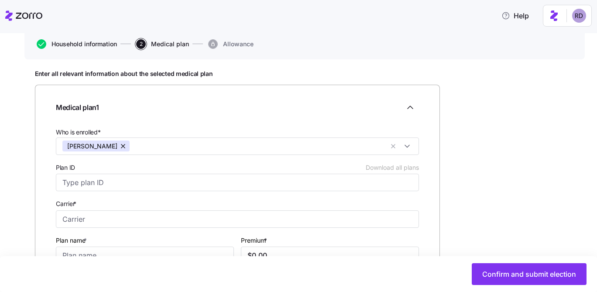
click at [60, 44] on span "Household information" at bounding box center [84, 44] width 65 height 6
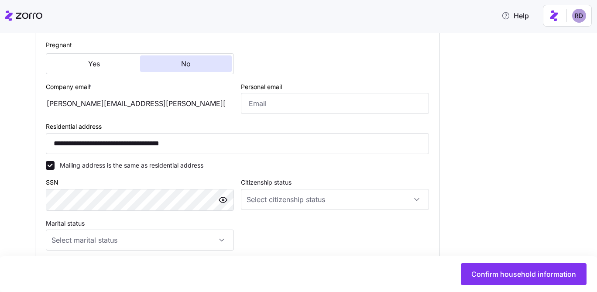
scroll to position [298, 0]
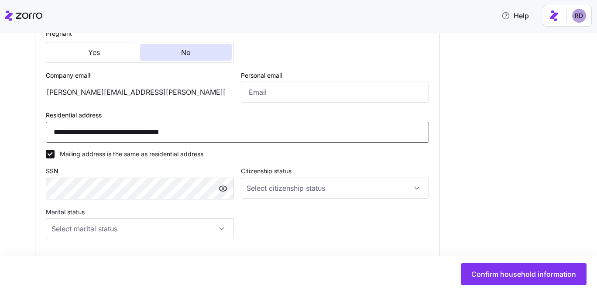
click at [96, 127] on input "**********" at bounding box center [237, 132] width 383 height 21
click at [220, 132] on input "**********" at bounding box center [237, 132] width 383 height 21
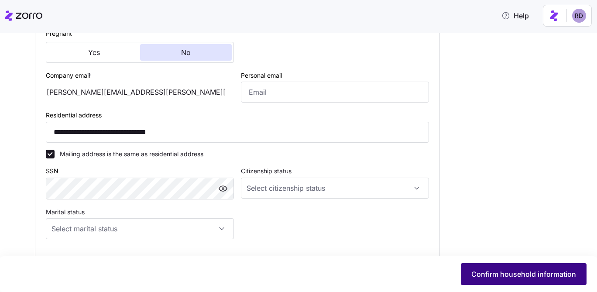
click at [517, 280] on button "Confirm household information" at bounding box center [524, 274] width 126 height 22
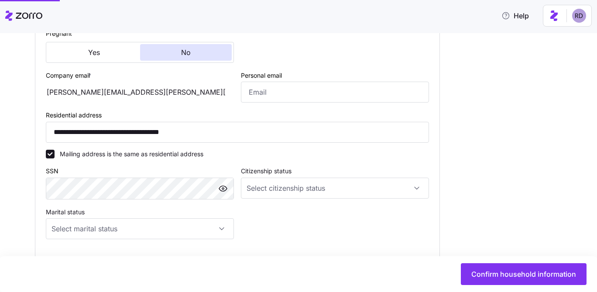
type input "**********"
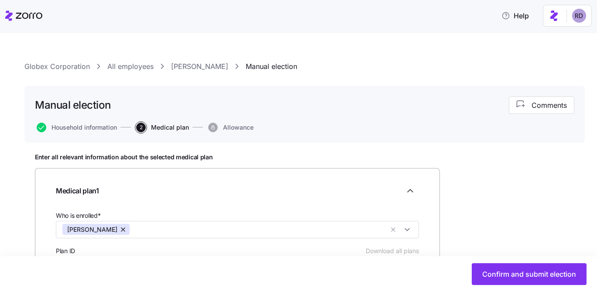
scroll to position [96, 0]
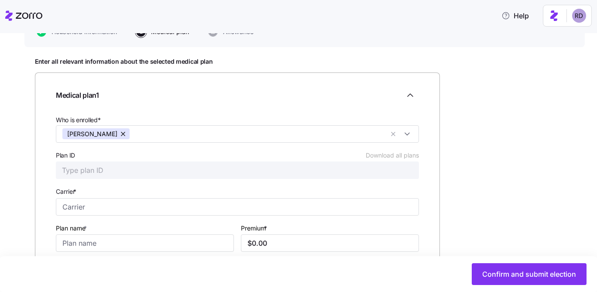
click at [162, 169] on input "Plan ID Download all plans" at bounding box center [237, 170] width 363 height 17
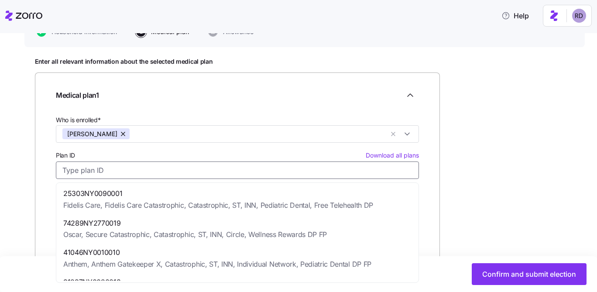
click at [155, 185] on div "25303NY0090001 Fidelis Care, Fidelis Care Catastrophic, Catastrophic, ST, INN, …" at bounding box center [237, 200] width 359 height 30
type input "25303NY0090001"
type input "Fidelis Care"
type input "Fidelis Care Catastrophic, Catastrophic, ST, INN, Pediatric Dental, Free Telehe…"
type input "$275.98"
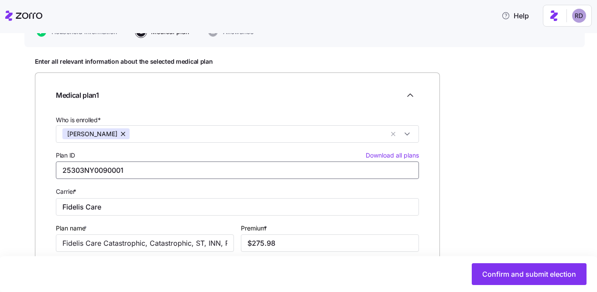
scroll to position [158, 0]
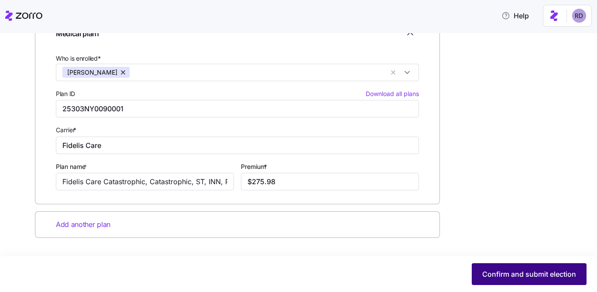
click at [501, 269] on span "Confirm and submit election" at bounding box center [529, 274] width 94 height 10
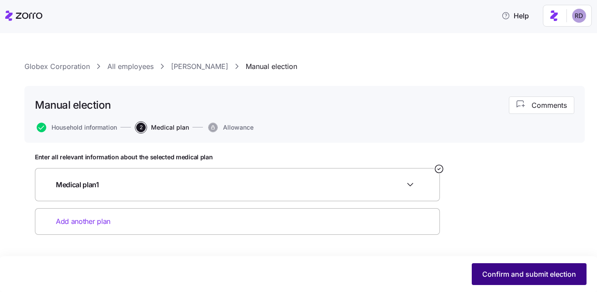
scroll to position [0, 0]
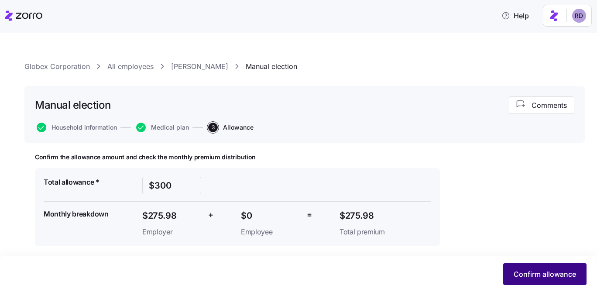
click at [514, 272] on span "Confirm allowance" at bounding box center [545, 274] width 62 height 10
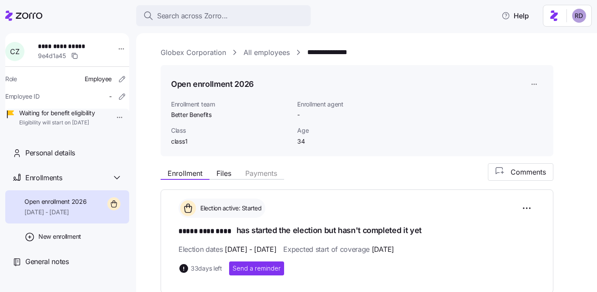
scroll to position [193, 0]
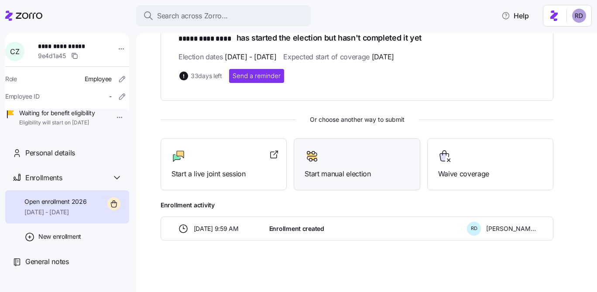
click at [332, 171] on span "Start manual election" at bounding box center [357, 174] width 104 height 11
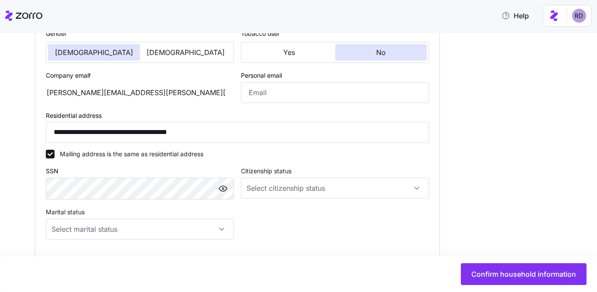
scroll to position [430, 0]
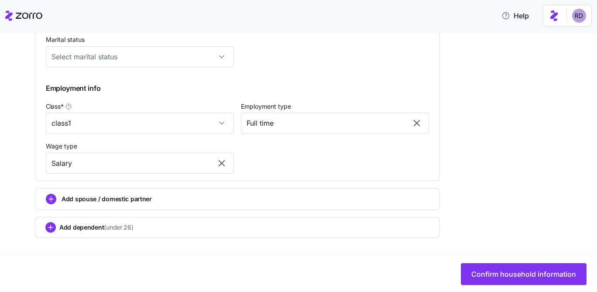
click at [131, 196] on span "Add spouse / domestic partner" at bounding box center [107, 199] width 90 height 9
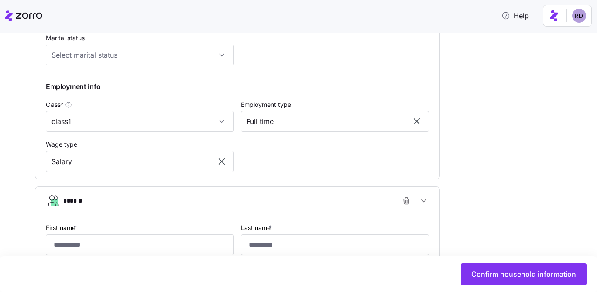
click at [110, 234] on div "First name *" at bounding box center [140, 238] width 188 height 33
click at [109, 241] on input "First name *" at bounding box center [140, 244] width 188 height 21
type input "******"
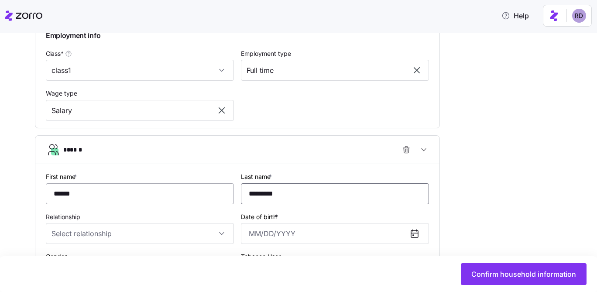
scroll to position [519, 0]
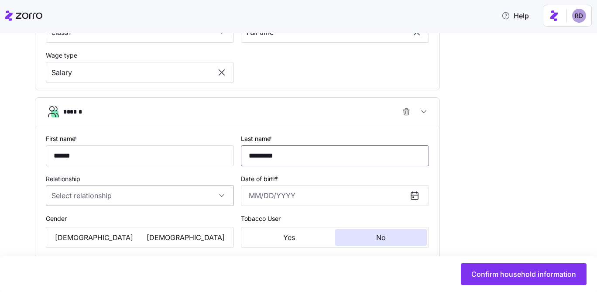
type input "*********"
click at [82, 198] on input "Relationship" at bounding box center [140, 195] width 188 height 21
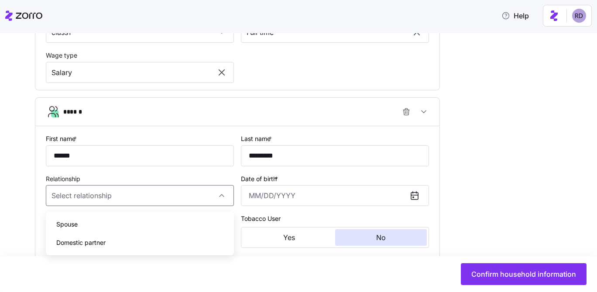
click at [88, 225] on div "Spouse" at bounding box center [139, 224] width 181 height 18
type input "Spouse"
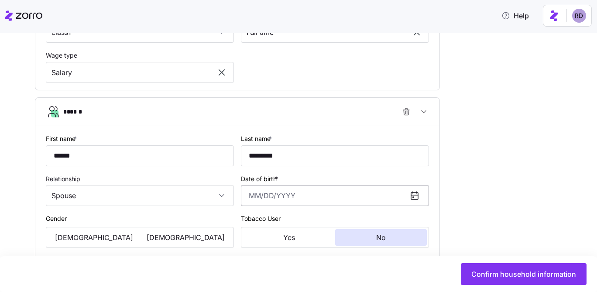
click at [286, 203] on input "Date of birth *" at bounding box center [335, 195] width 188 height 21
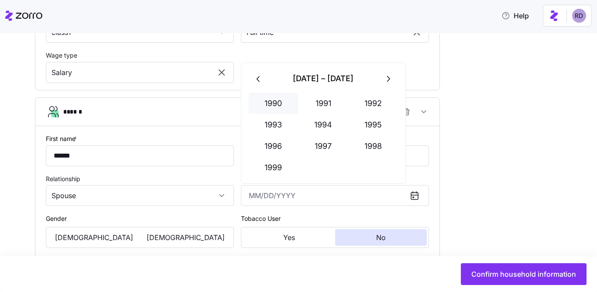
click at [283, 103] on button "1990" at bounding box center [274, 103] width 50 height 21
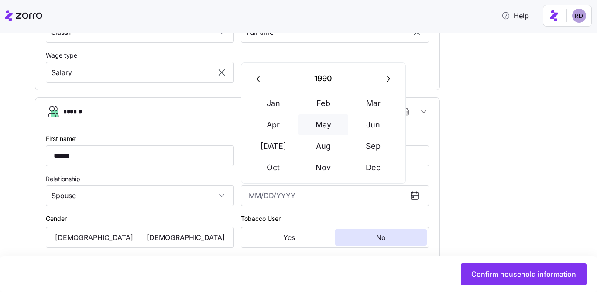
click at [323, 132] on button "May" at bounding box center [324, 124] width 50 height 21
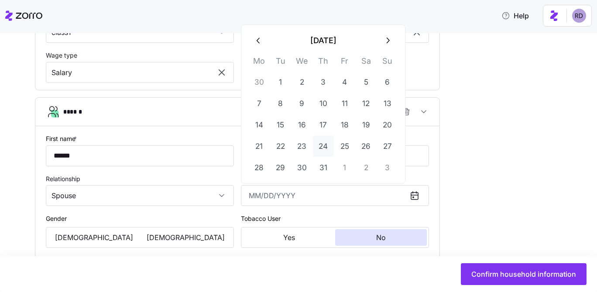
click at [333, 147] on button "24" at bounding box center [323, 146] width 21 height 21
type input "May 24, 1990"
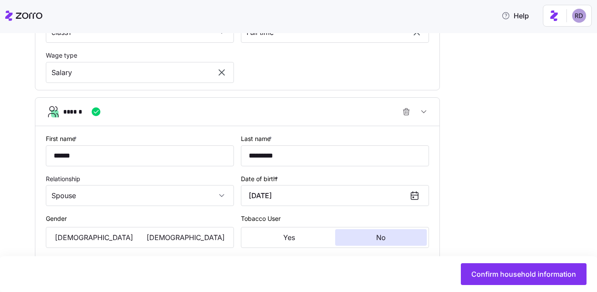
scroll to position [584, 0]
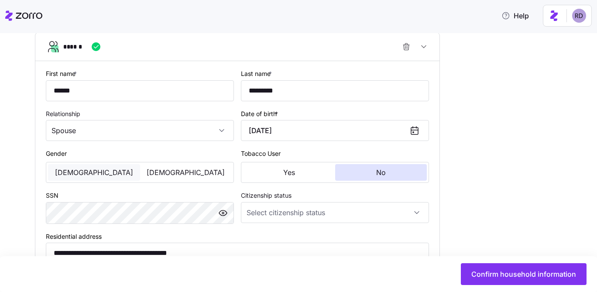
click at [105, 176] on button "[DEMOGRAPHIC_DATA]" at bounding box center [94, 172] width 92 height 17
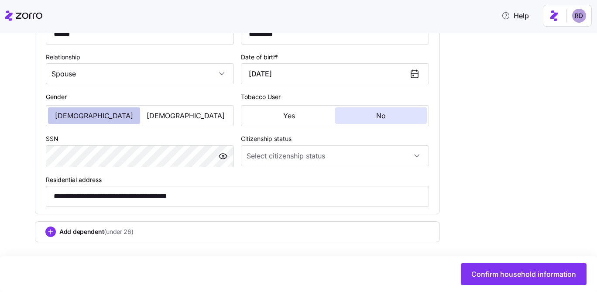
scroll to position [648, 0]
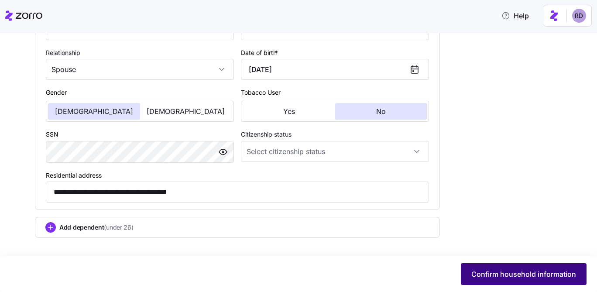
click at [487, 277] on span "Confirm household information" at bounding box center [523, 274] width 105 height 10
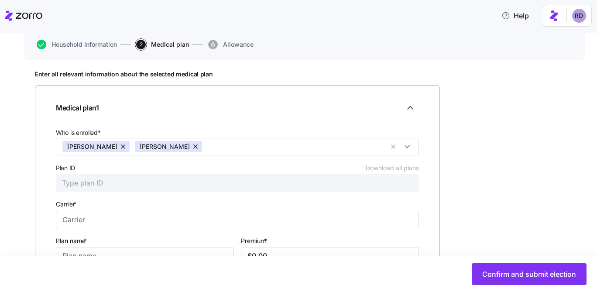
scroll to position [103, 0]
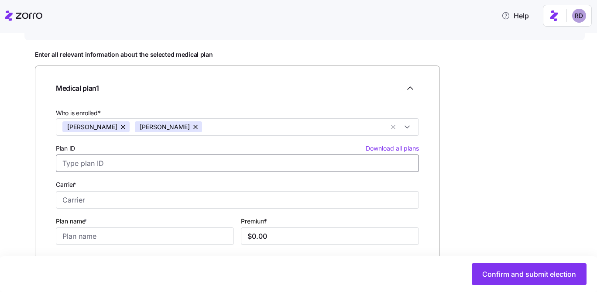
click at [162, 164] on input "Plan ID Download all plans" at bounding box center [237, 163] width 363 height 17
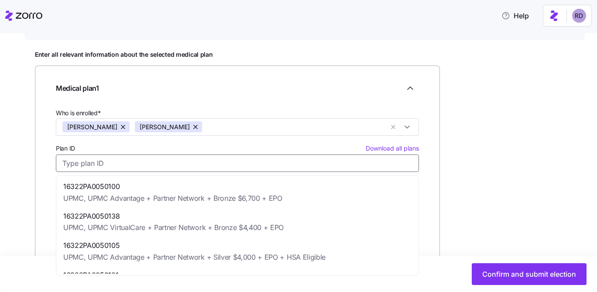
click at [212, 243] on span "16322PA0050105" at bounding box center [194, 245] width 262 height 11
type input "16322PA0050105"
type input "UPMC"
type input "UPMC Advantage + Partner Network + Silver $4,000 + EPO + HSA Eligible"
type input "$687.58"
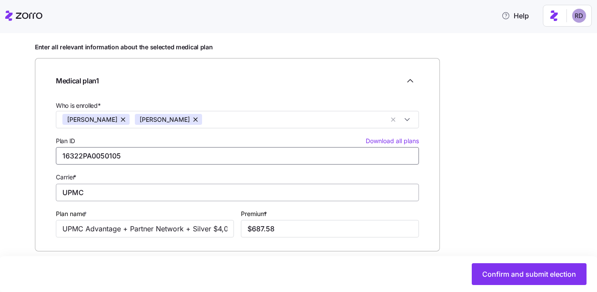
scroll to position [111, 0]
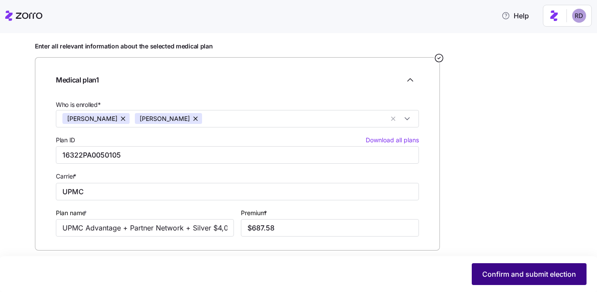
click at [487, 272] on span "Confirm and submit election" at bounding box center [529, 274] width 94 height 10
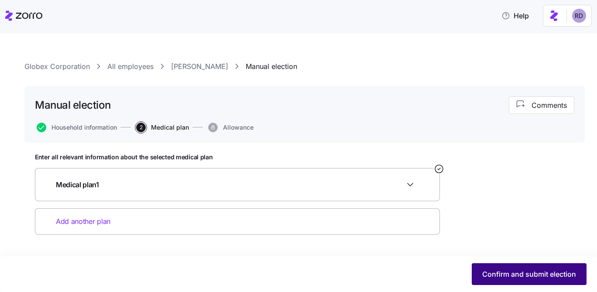
scroll to position [0, 0]
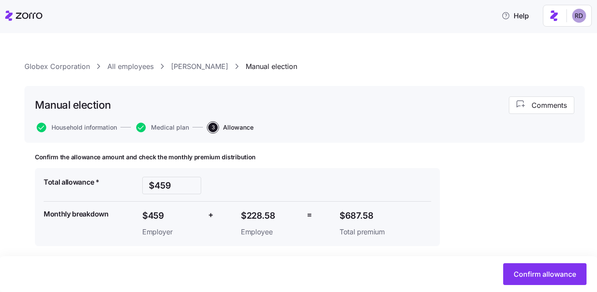
scroll to position [8, 0]
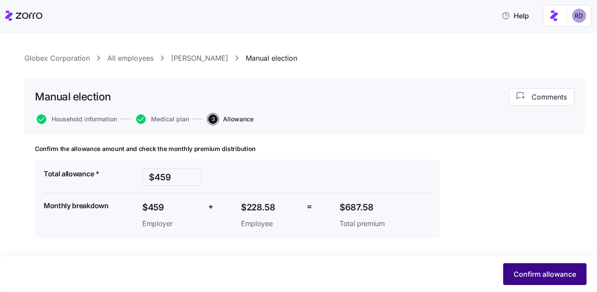
click at [523, 264] on button "Confirm allowance" at bounding box center [544, 274] width 83 height 22
